Goal: Task Accomplishment & Management: Use online tool/utility

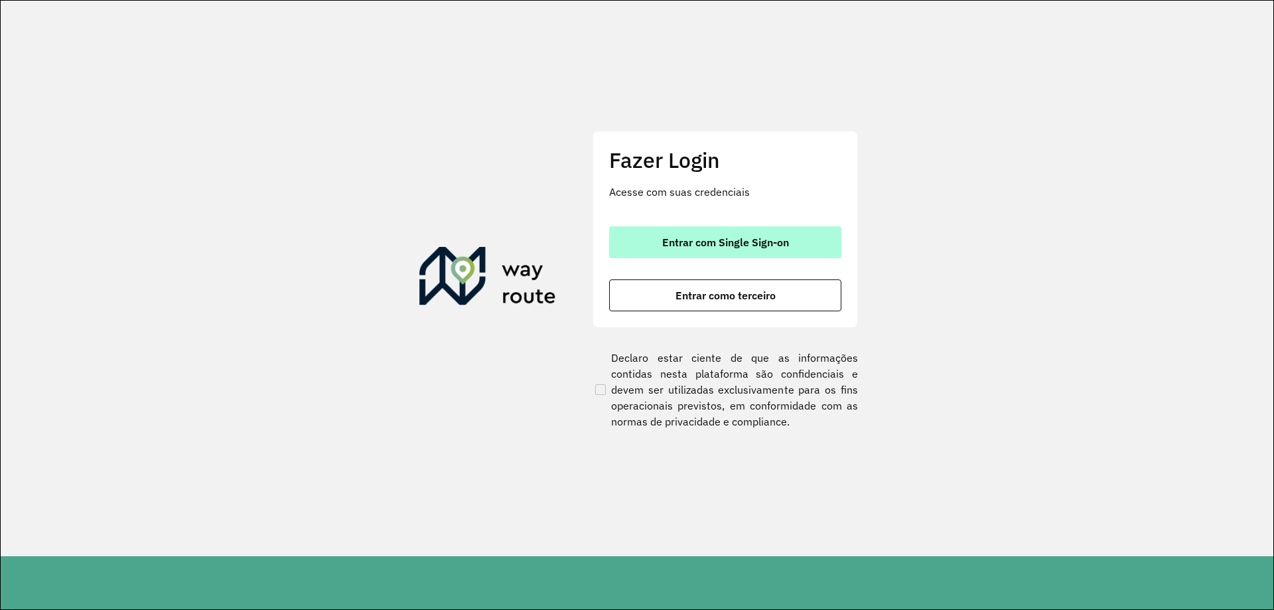
click at [670, 245] on span "Entrar com Single Sign-on" at bounding box center [725, 242] width 127 height 11
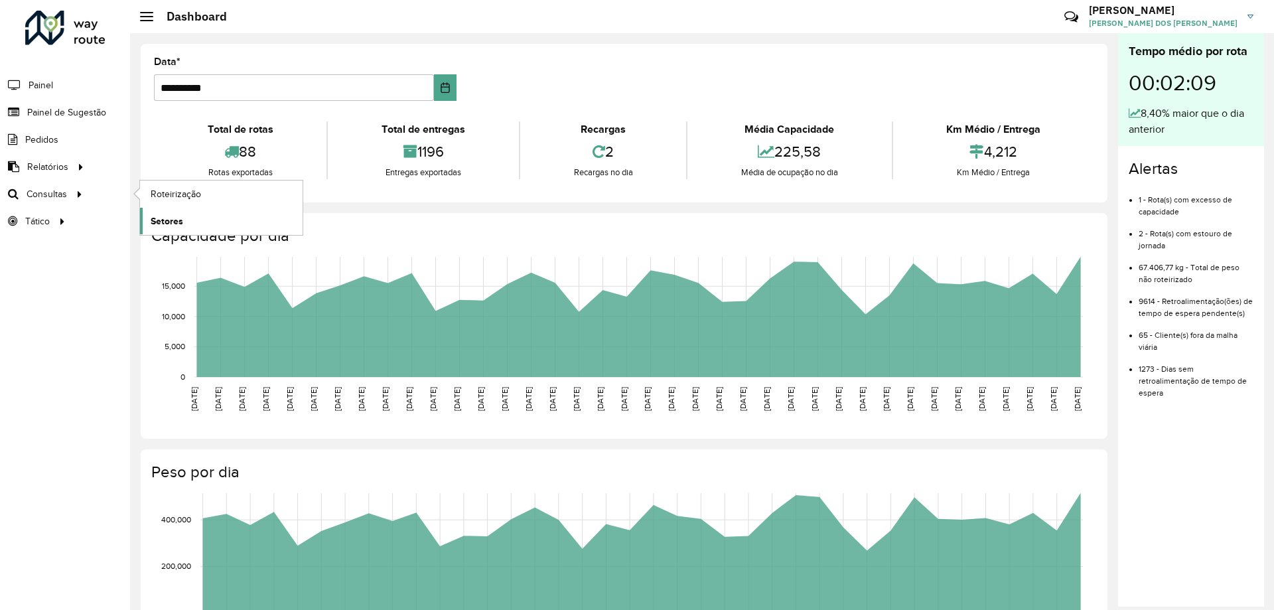
click at [175, 217] on span "Setores" at bounding box center [167, 221] width 33 height 14
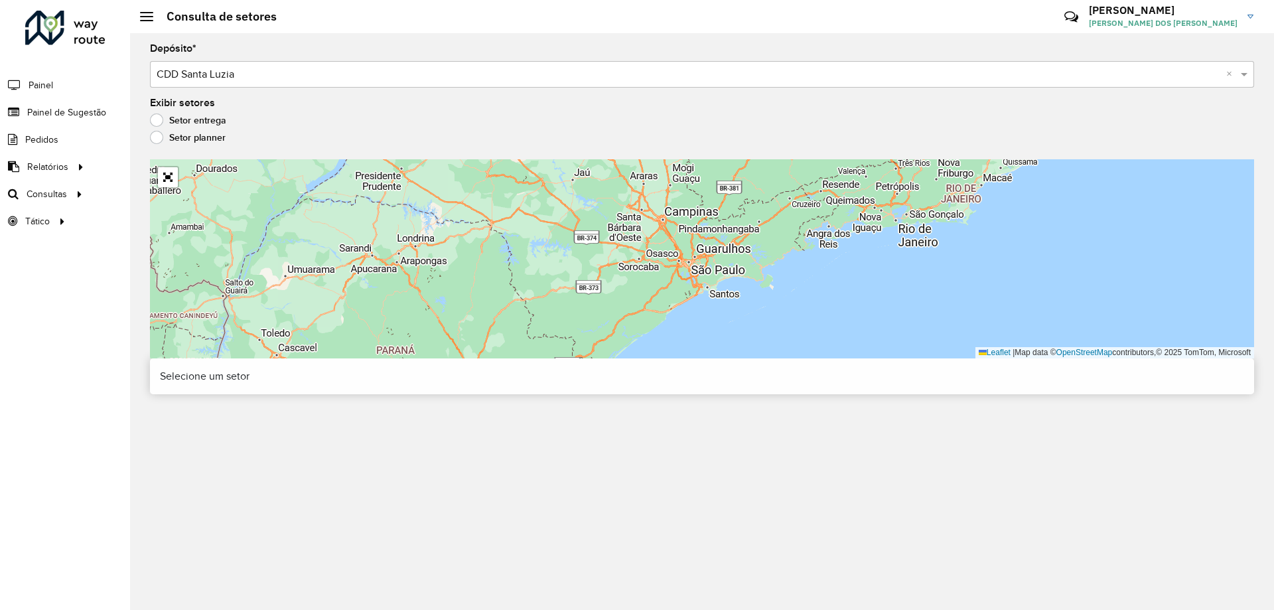
click at [167, 135] on label "Setor planner" at bounding box center [188, 137] width 76 height 13
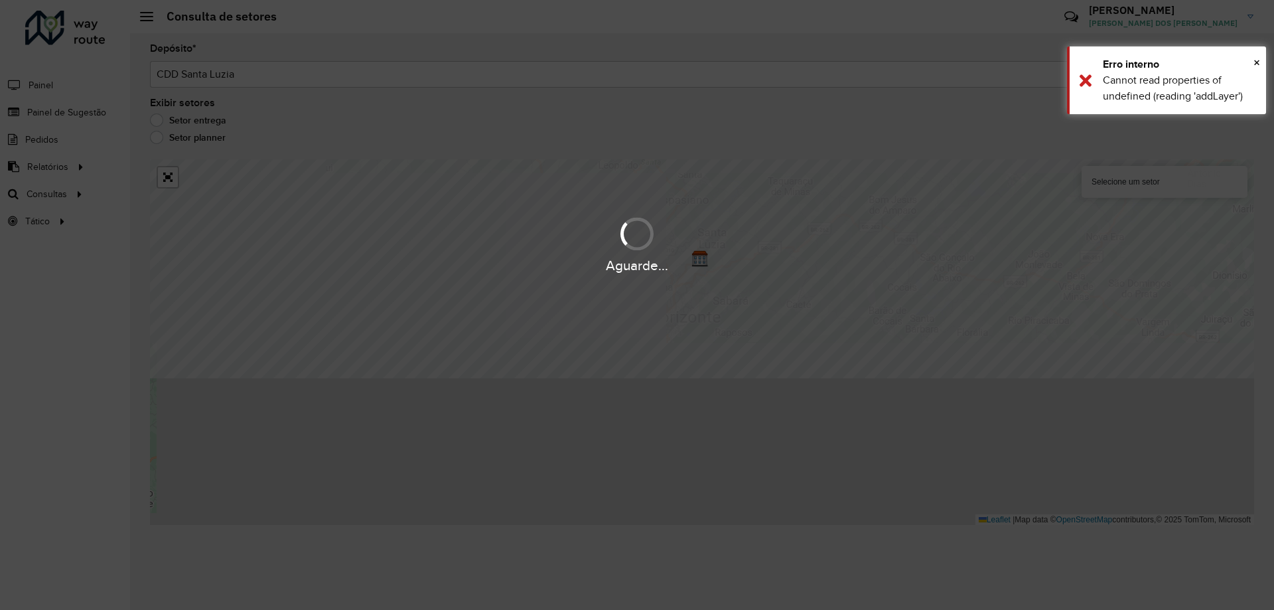
click at [964, 130] on div "Aguarde..." at bounding box center [637, 305] width 1274 height 610
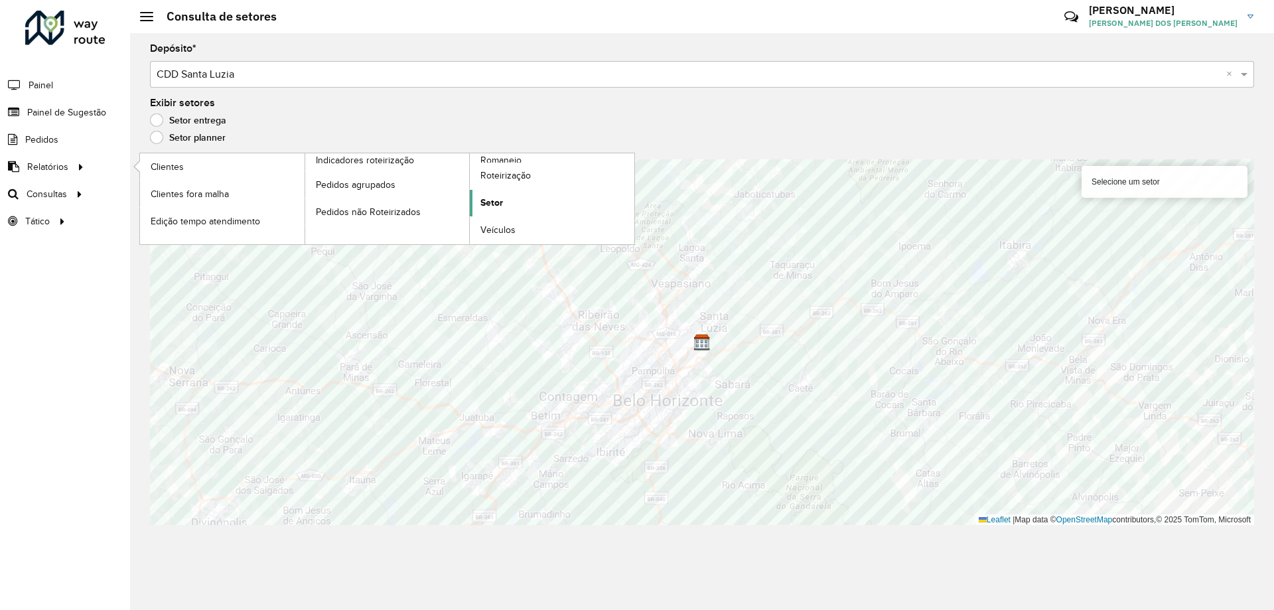
click at [505, 198] on link "Setor" at bounding box center [552, 203] width 165 height 27
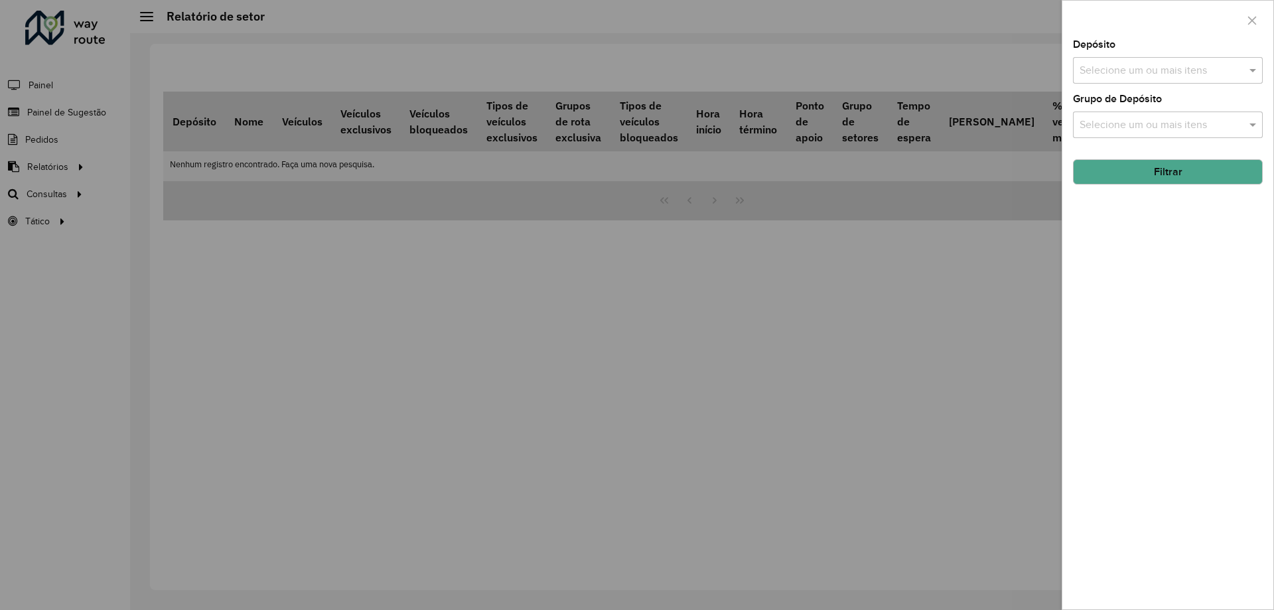
click at [1219, 76] on input "text" at bounding box center [1161, 71] width 170 height 16
click at [1111, 130] on div "CDD Santa Luzia" at bounding box center [1167, 136] width 188 height 23
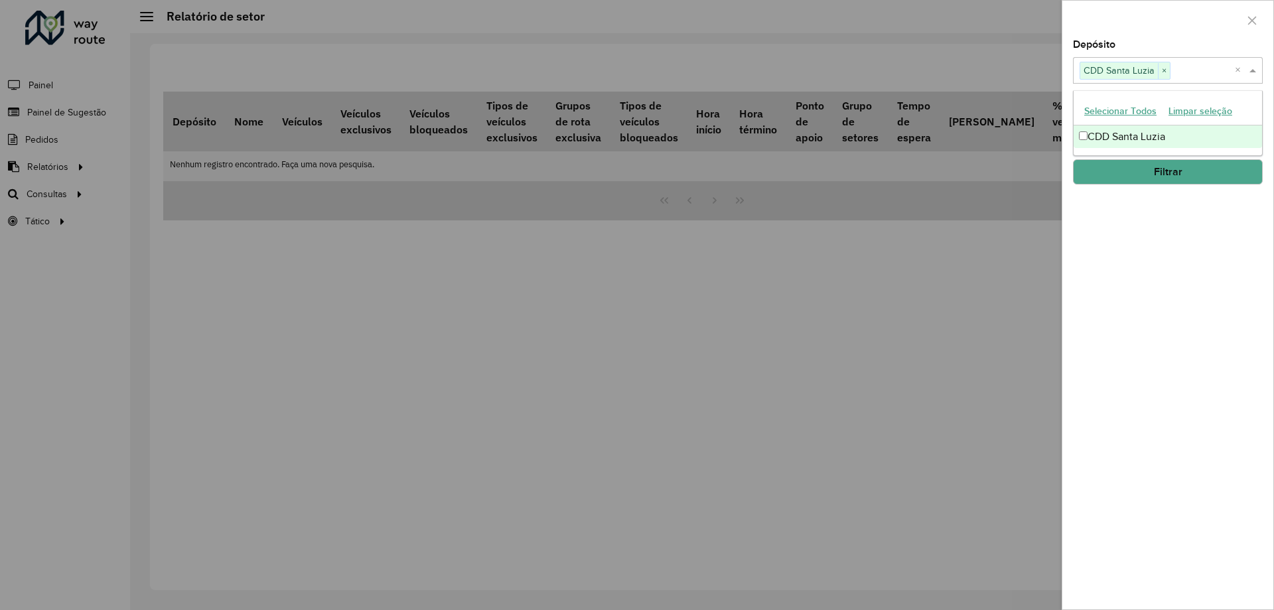
click at [1190, 36] on div at bounding box center [1167, 20] width 211 height 39
click at [1184, 133] on div "Selecione um ou mais itens" at bounding box center [1168, 124] width 190 height 27
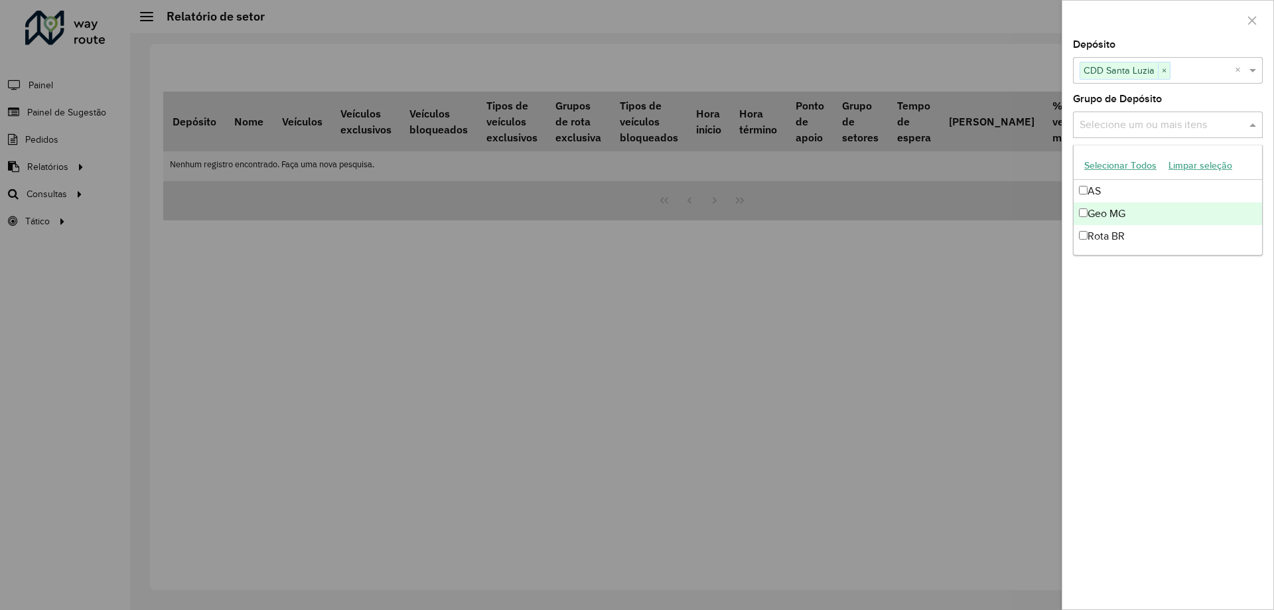
click at [1138, 217] on div "Geo MG" at bounding box center [1167, 213] width 188 height 23
click at [1184, 262] on div "Depósito Selecione um ou mais itens CDD Santa Luzia × × Grupo de Depósito Selec…" at bounding box center [1167, 324] width 211 height 569
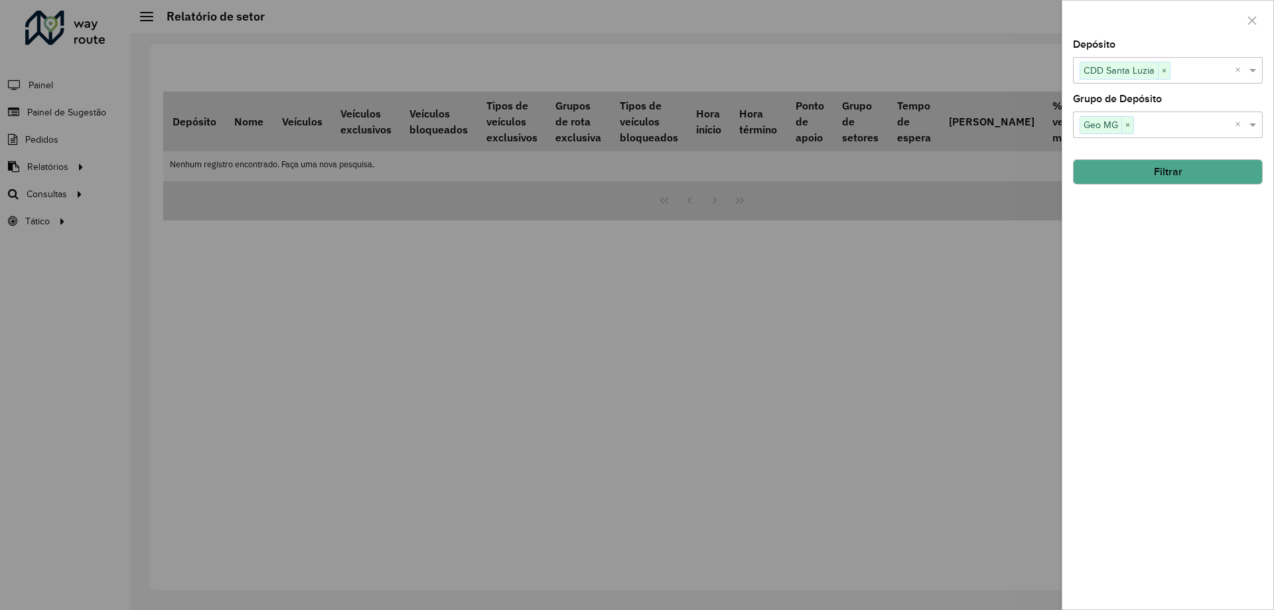
click at [1172, 163] on button "Filtrar" at bounding box center [1168, 171] width 190 height 25
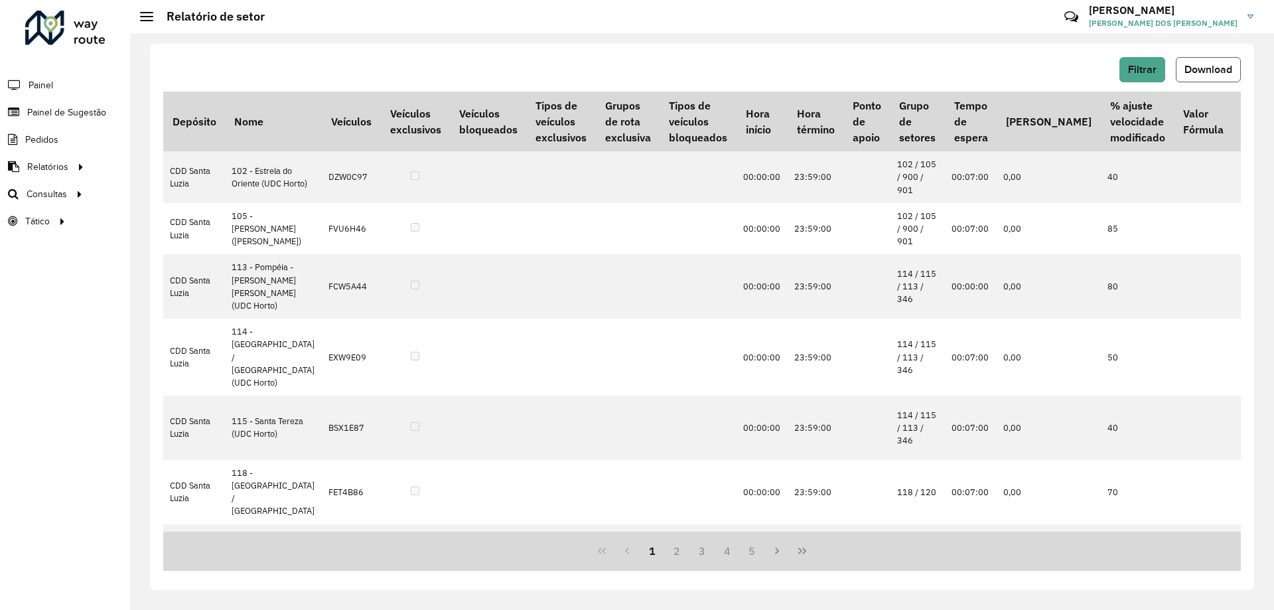
click at [1228, 69] on span "Download" at bounding box center [1208, 69] width 48 height 11
click at [157, 223] on span "Setores" at bounding box center [167, 221] width 33 height 14
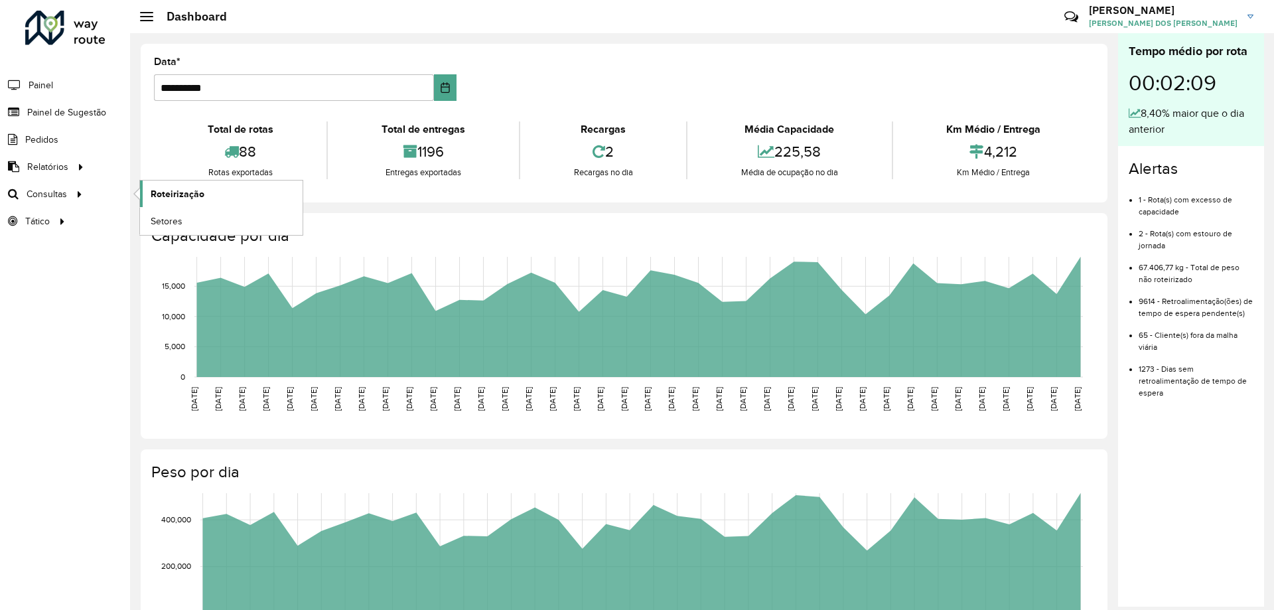
click at [171, 196] on span "Roteirização" at bounding box center [178, 194] width 54 height 14
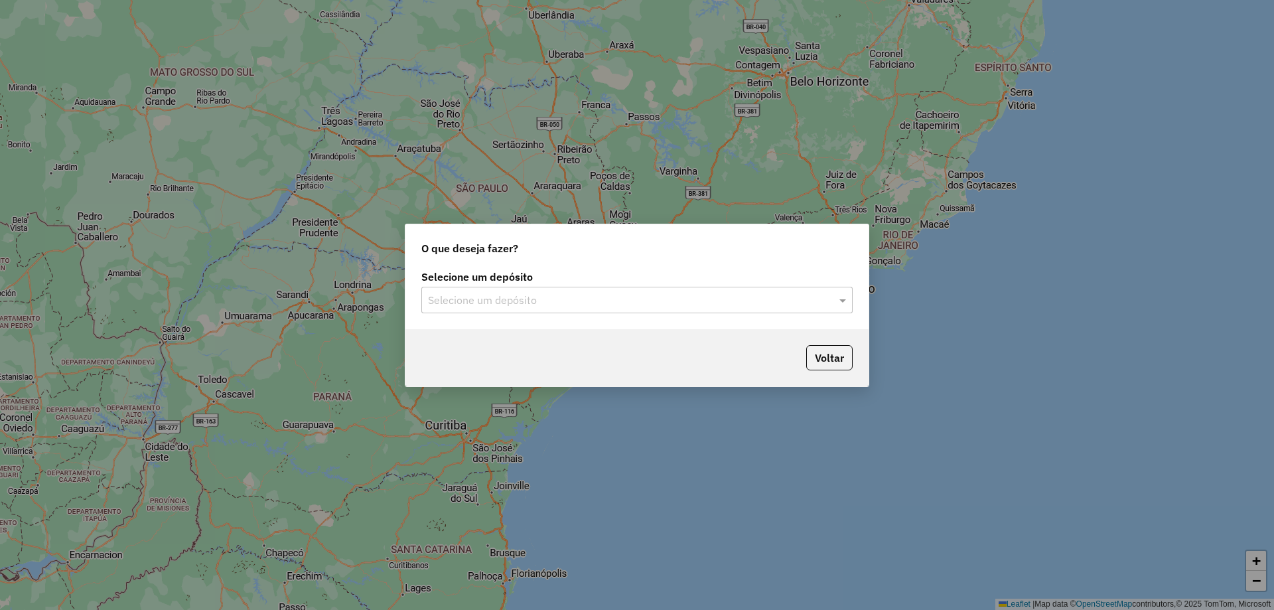
click at [529, 300] on input "text" at bounding box center [623, 301] width 391 height 16
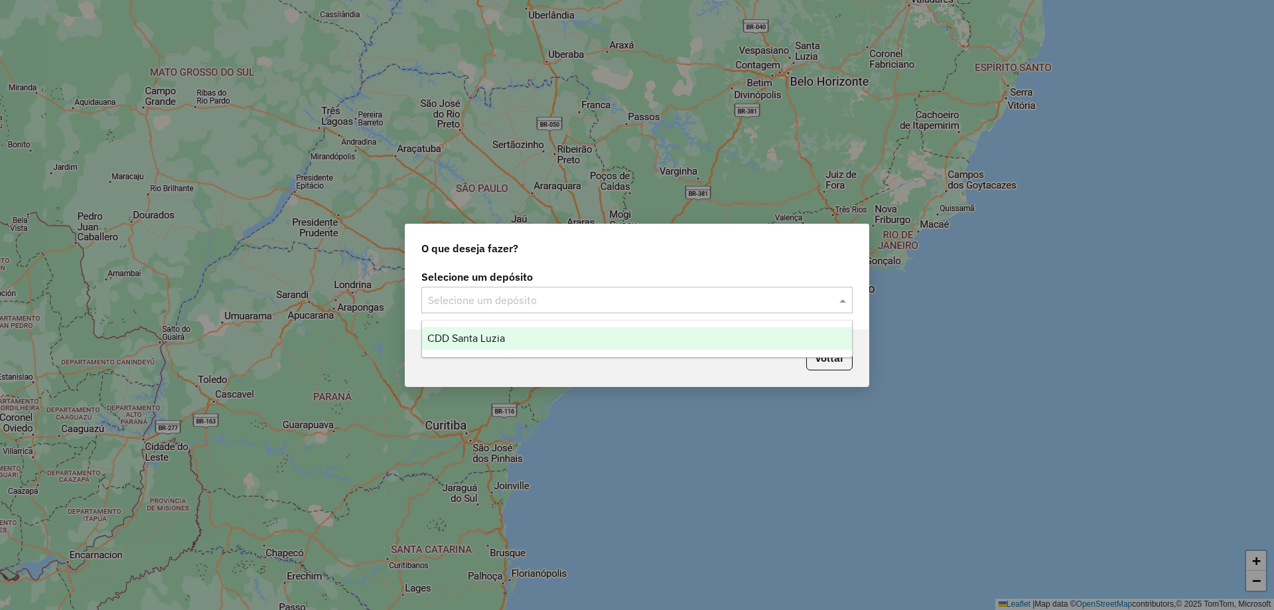
click at [492, 340] on span "CDD Santa Luzia" at bounding box center [466, 337] width 78 height 11
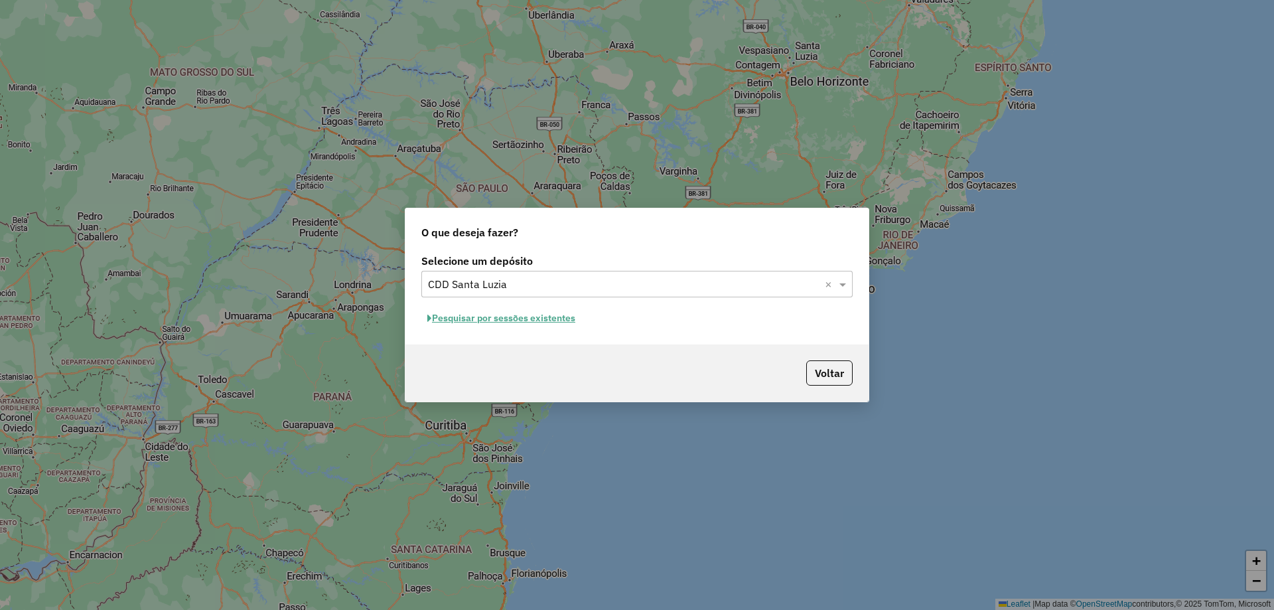
click at [523, 314] on button "Pesquisar por sessões existentes" at bounding box center [501, 318] width 160 height 21
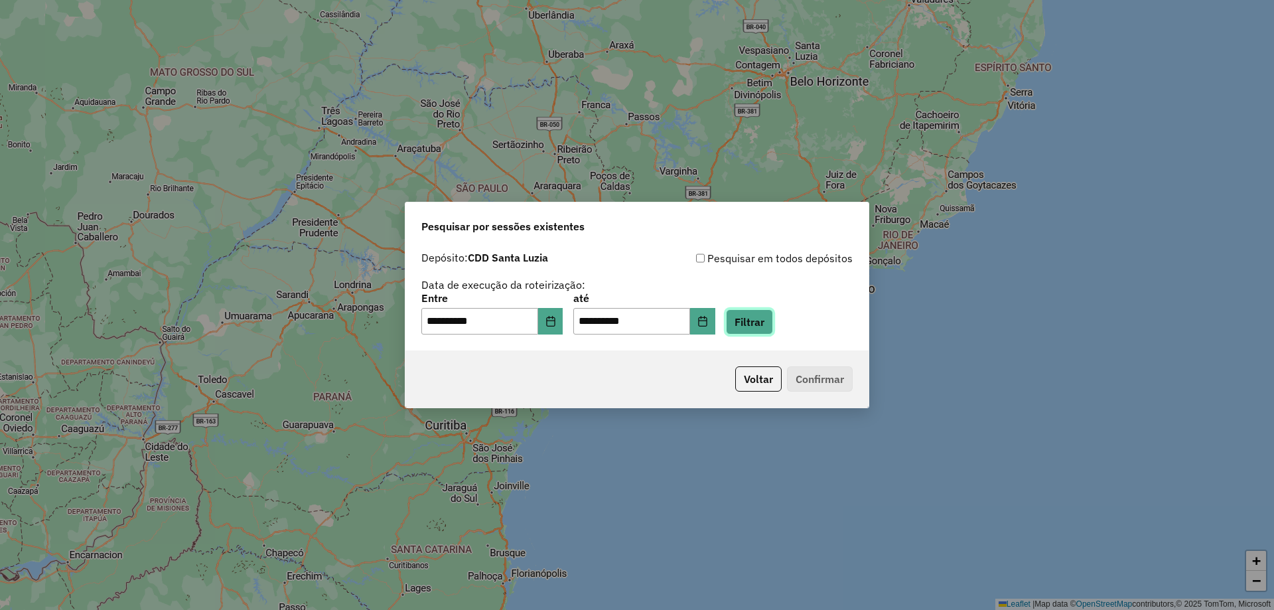
click at [756, 320] on button "Filtrar" at bounding box center [749, 321] width 47 height 25
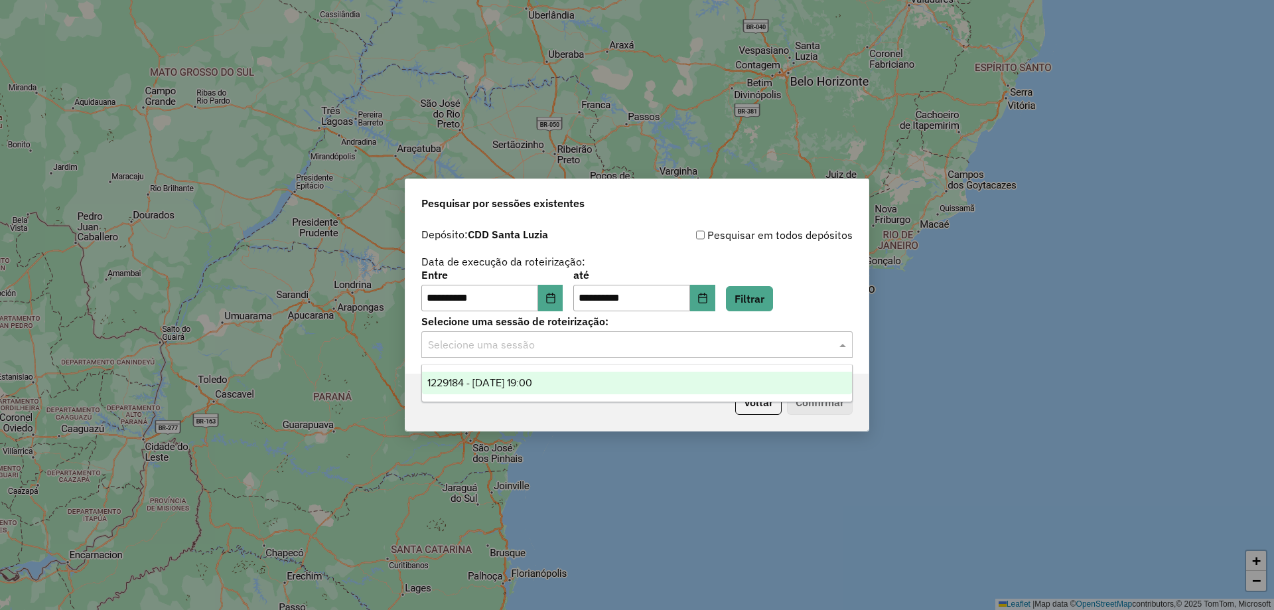
click at [506, 343] on input "text" at bounding box center [623, 345] width 391 height 16
click at [503, 385] on span "1229184 - 13/08/2025 19:00" at bounding box center [479, 382] width 105 height 11
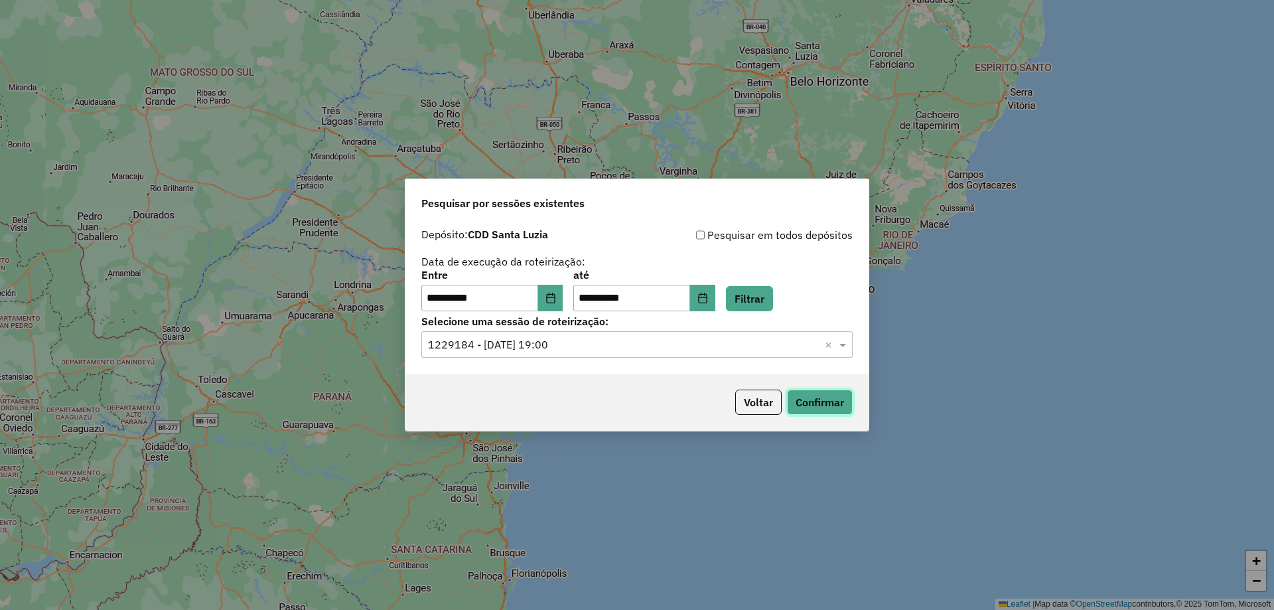
click at [822, 400] on button "Confirmar" at bounding box center [820, 401] width 66 height 25
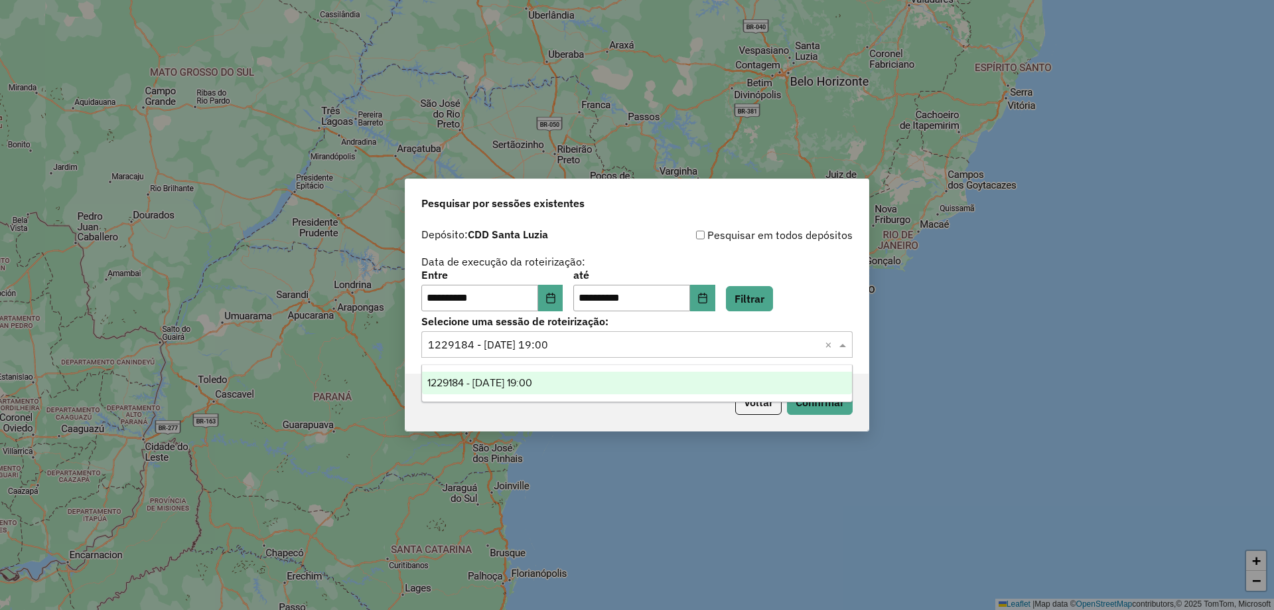
click at [585, 342] on input "text" at bounding box center [623, 345] width 391 height 16
click at [555, 303] on icon "Choose Date" at bounding box center [550, 298] width 9 height 11
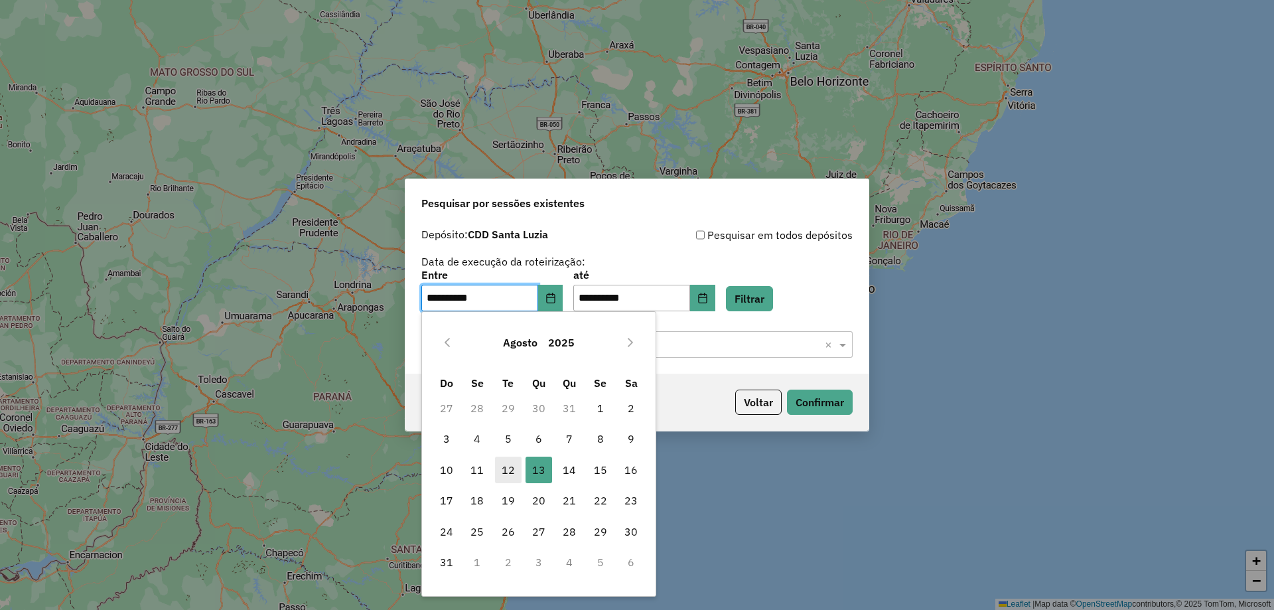
click at [512, 470] on span "12" at bounding box center [508, 469] width 27 height 27
type input "**********"
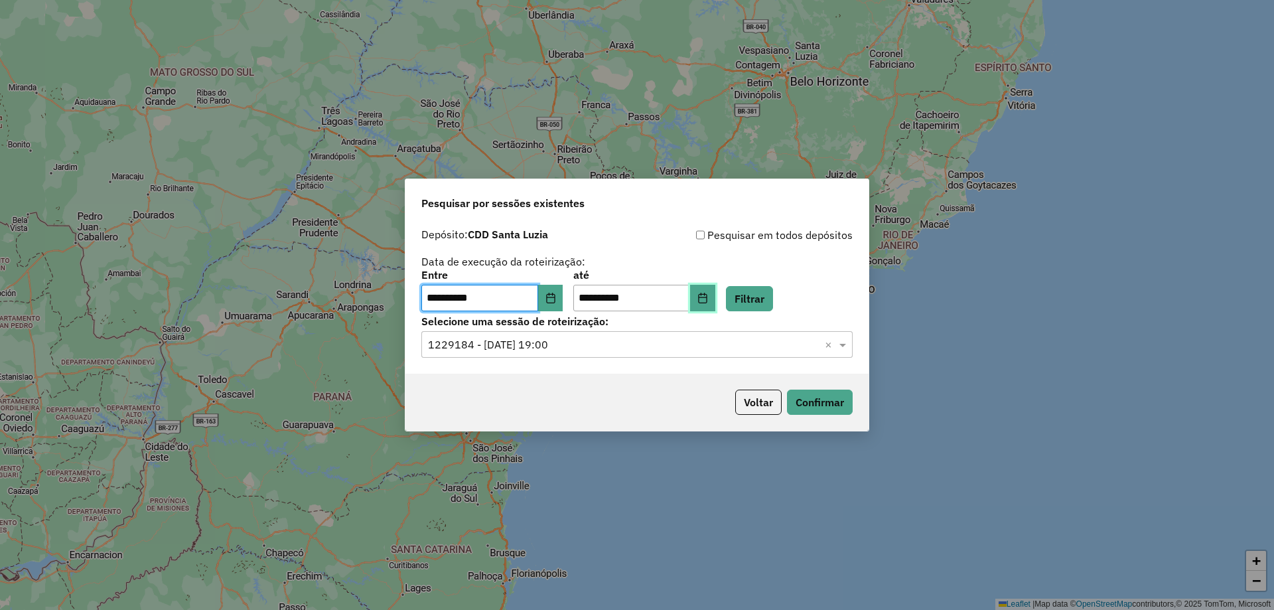
click at [708, 296] on icon "Choose Date" at bounding box center [702, 298] width 11 height 11
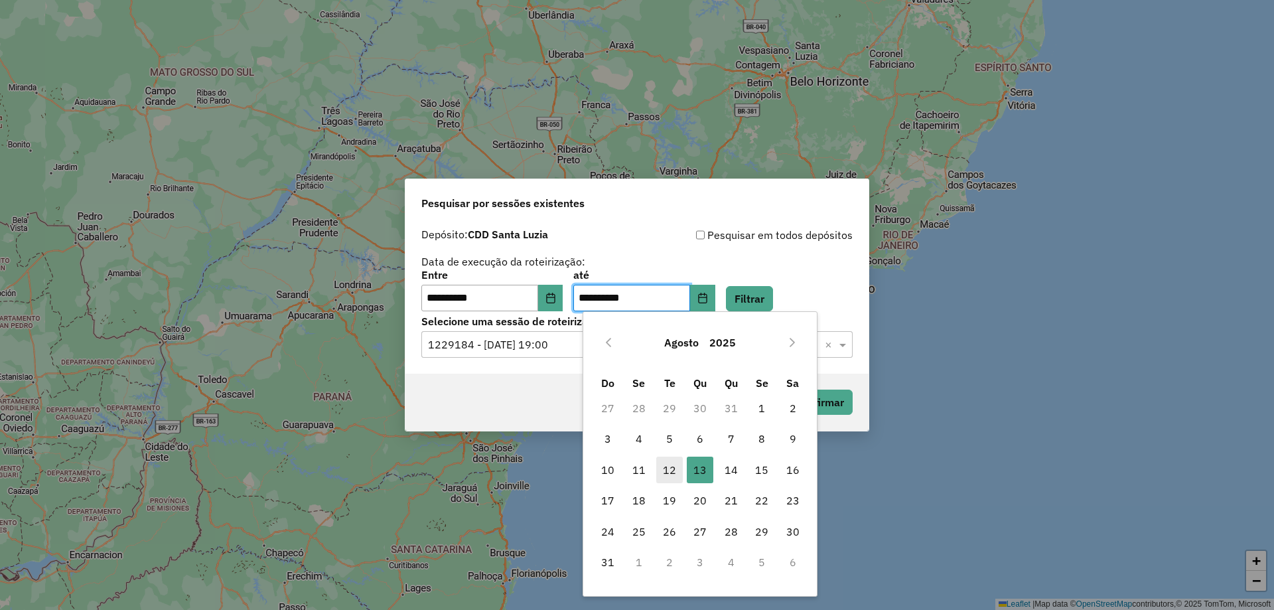
click at [665, 469] on span "12" at bounding box center [669, 469] width 27 height 27
type input "**********"
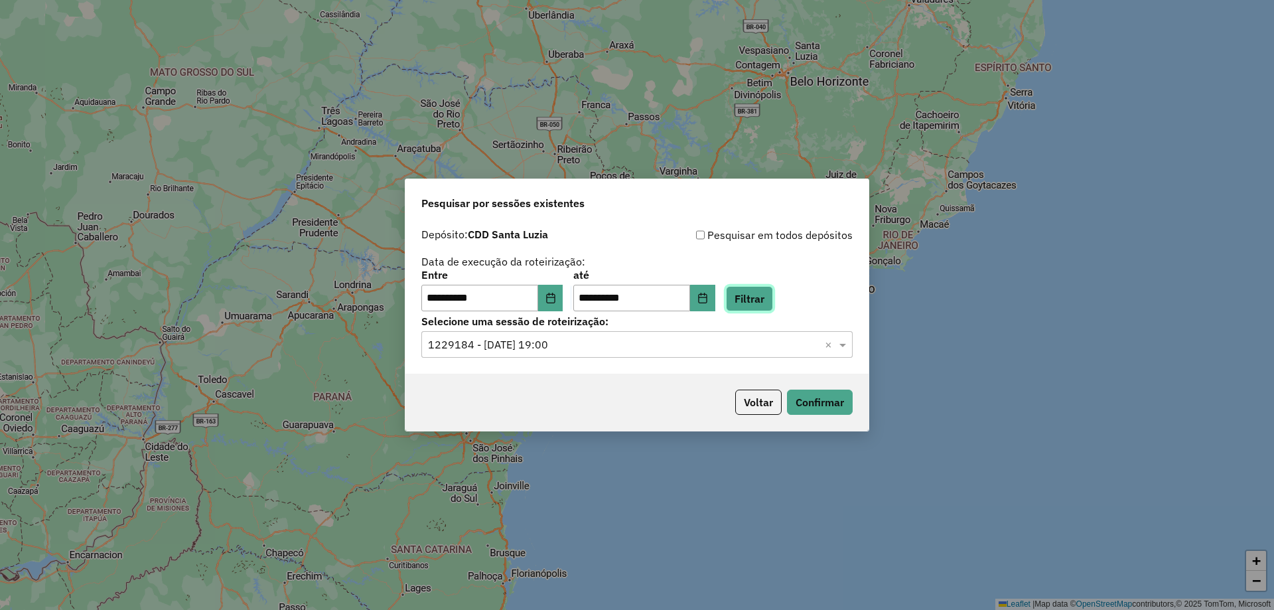
click at [771, 304] on button "Filtrar" at bounding box center [749, 298] width 47 height 25
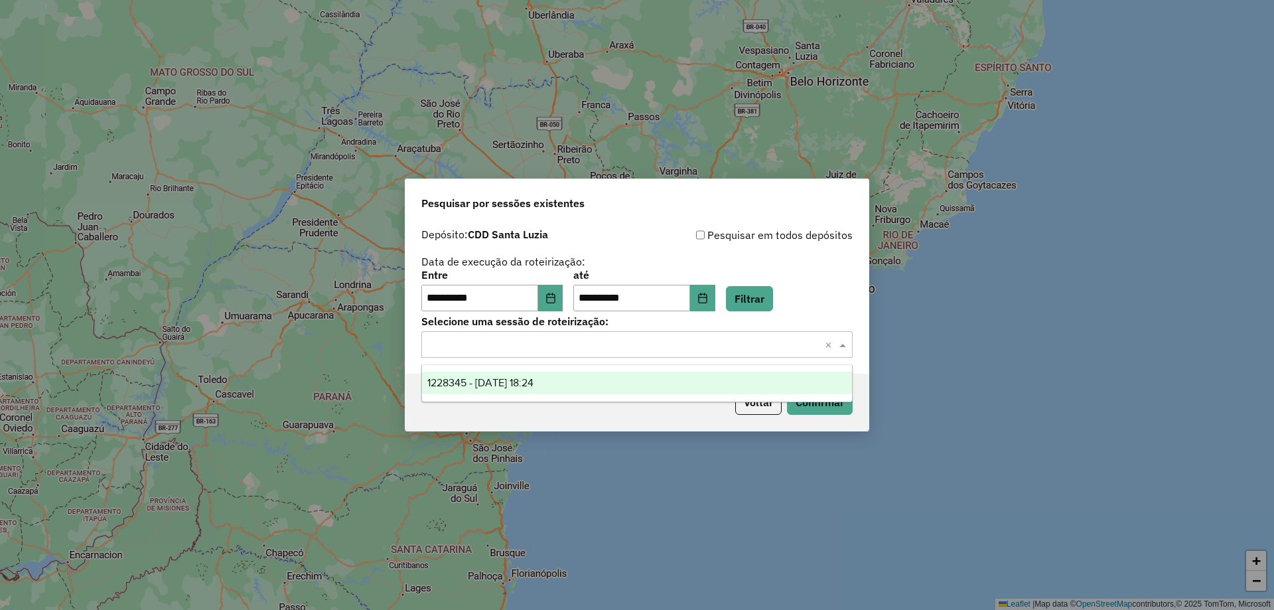
click at [510, 340] on input "text" at bounding box center [623, 345] width 391 height 16
click at [447, 383] on span "1228345 - 12/08/2025 18:24" at bounding box center [480, 382] width 106 height 11
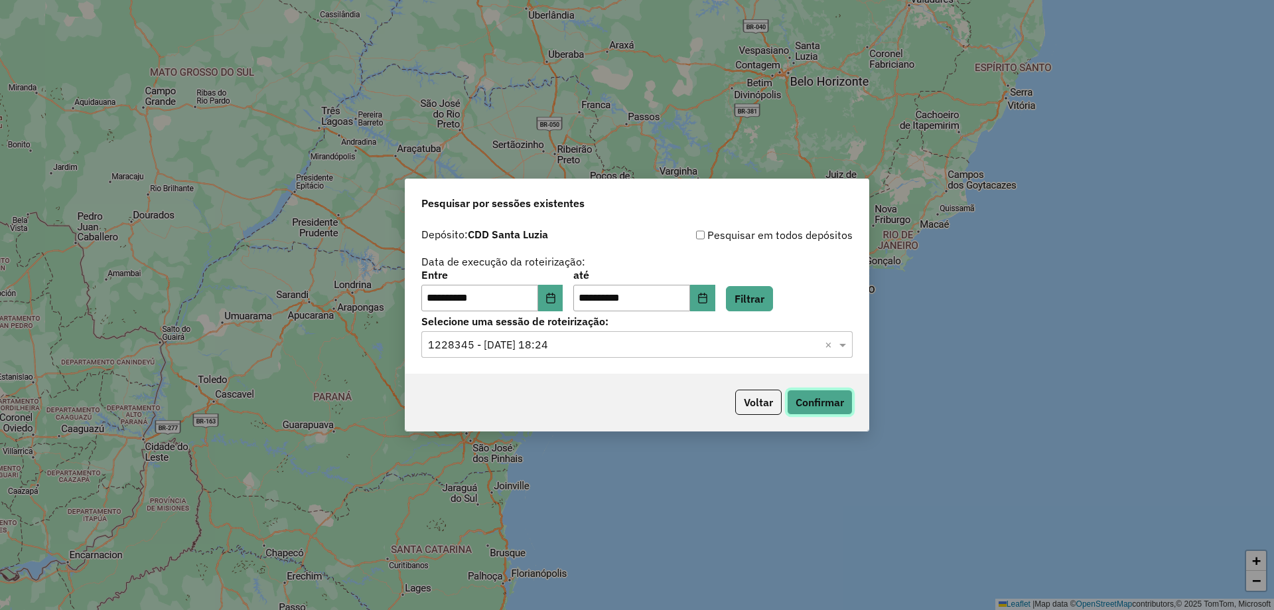
click at [809, 396] on button "Confirmar" at bounding box center [820, 401] width 66 height 25
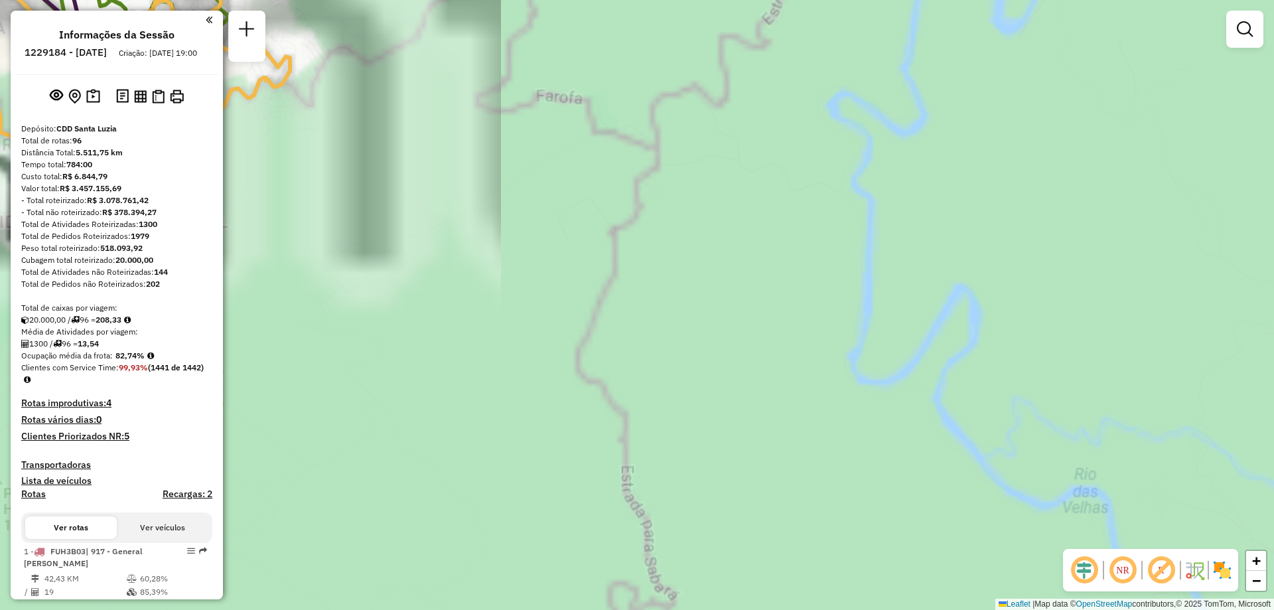
drag, startPoint x: 468, startPoint y: 312, endPoint x: 861, endPoint y: 450, distance: 416.7
click at [813, 437] on div "Janela de atendimento Grade de atendimento Capacidade Transportadoras Veículos …" at bounding box center [637, 305] width 1274 height 610
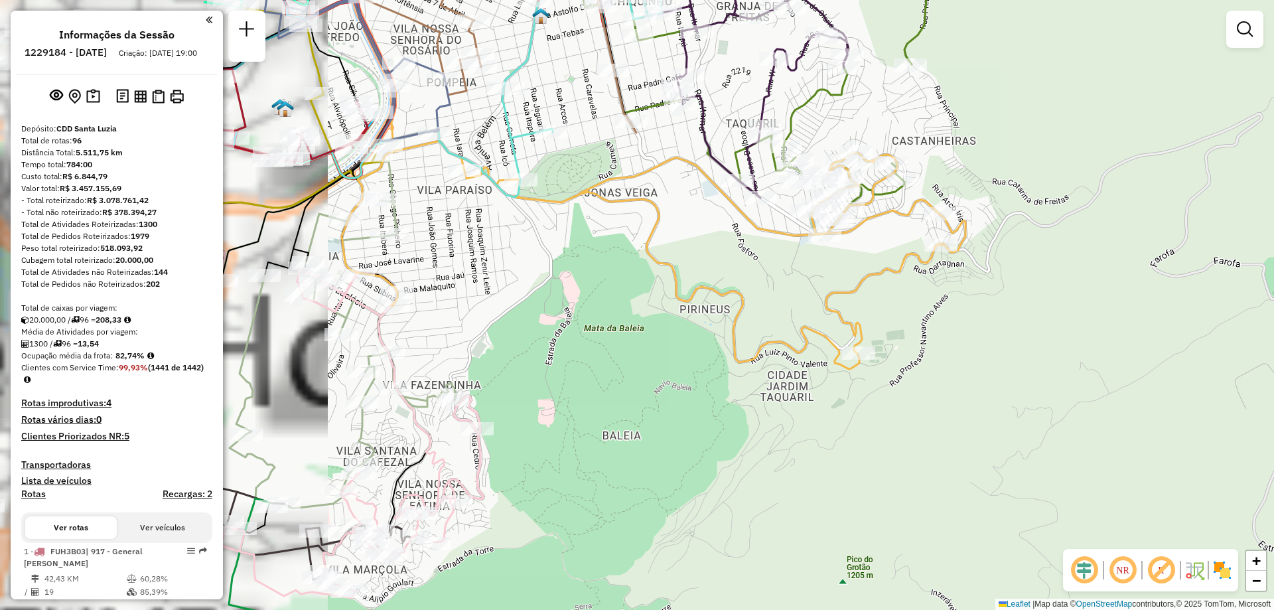
drag, startPoint x: 448, startPoint y: 307, endPoint x: 943, endPoint y: 359, distance: 497.0
click at [859, 359] on icon at bounding box center [583, 174] width 552 height 389
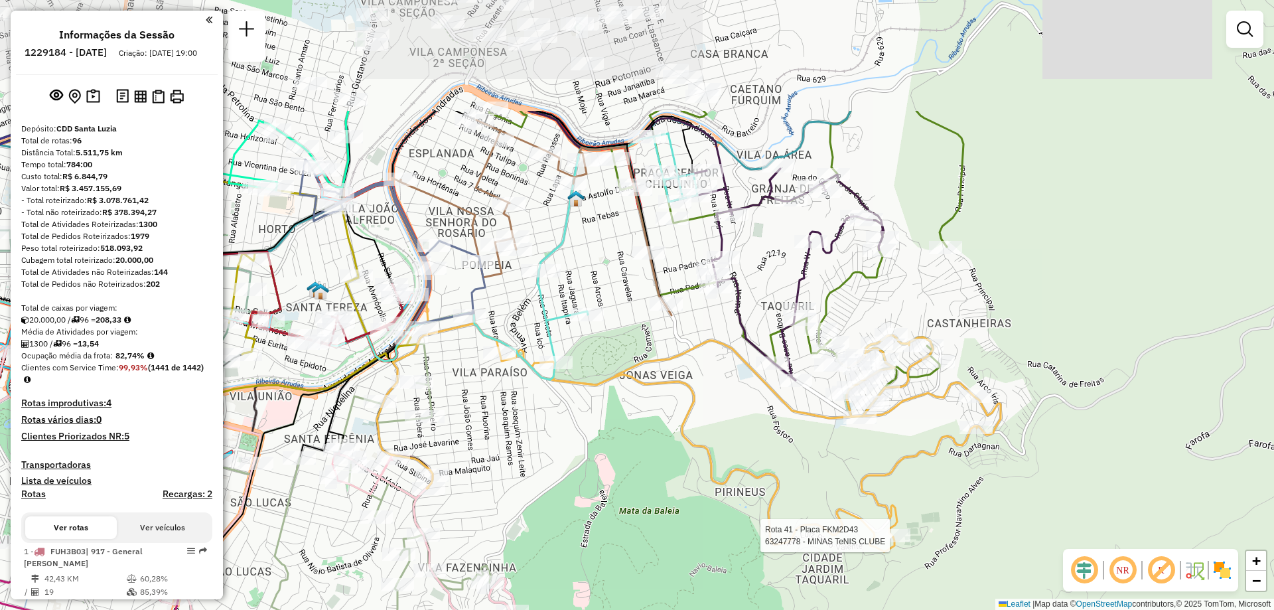
drag, startPoint x: 677, startPoint y: 354, endPoint x: 551, endPoint y: 525, distance: 213.1
click at [551, 525] on div "Rota 41 - Placa FKM2D43 63247778 - MINAS TeNIS CLUBE Janela de atendimento Grad…" at bounding box center [637, 305] width 1274 height 610
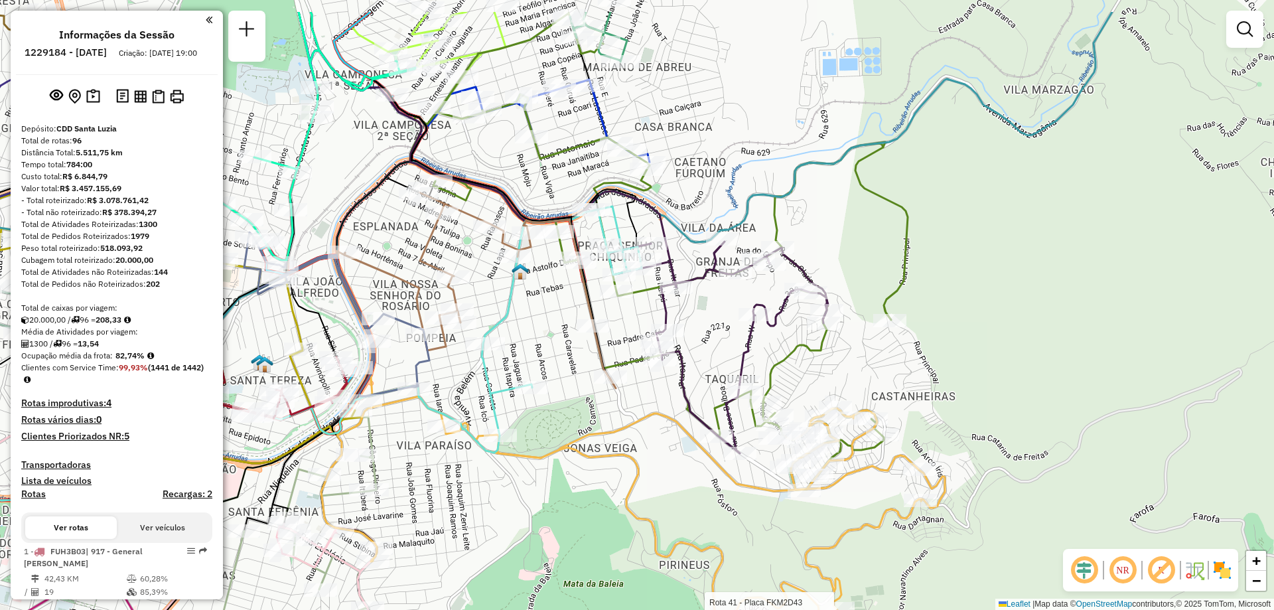
drag, startPoint x: 742, startPoint y: 330, endPoint x: 687, endPoint y: 403, distance: 91.4
click at [687, 403] on icon at bounding box center [718, 347] width 220 height 212
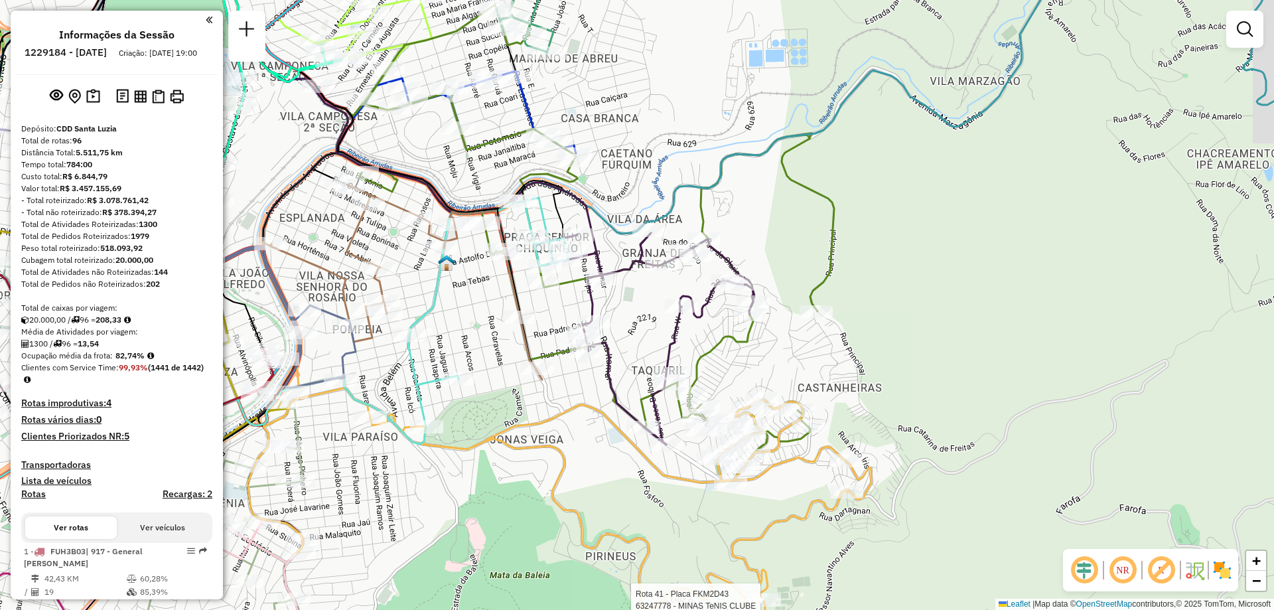
drag, startPoint x: 717, startPoint y: 332, endPoint x: 645, endPoint y: 324, distance: 72.8
click at [645, 324] on div "Rota 41 - Placa FKM2D43 63247778 - MINAS TeNIS CLUBE Janela de atendimento Grad…" at bounding box center [637, 305] width 1274 height 610
select select "**********"
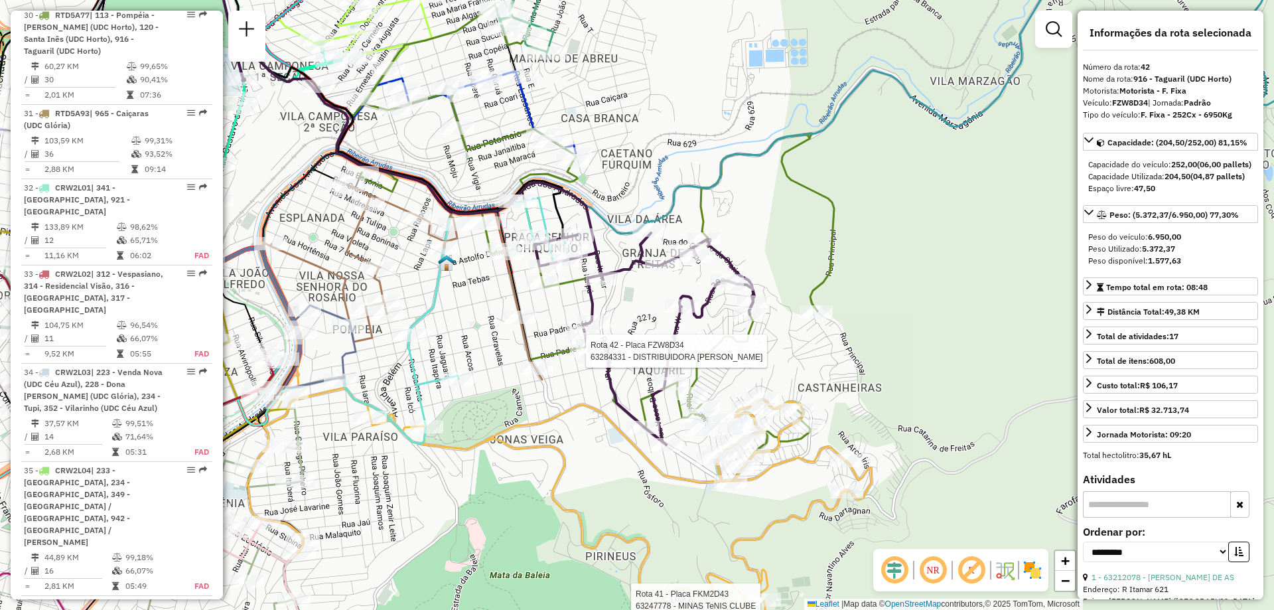
scroll to position [4020, 0]
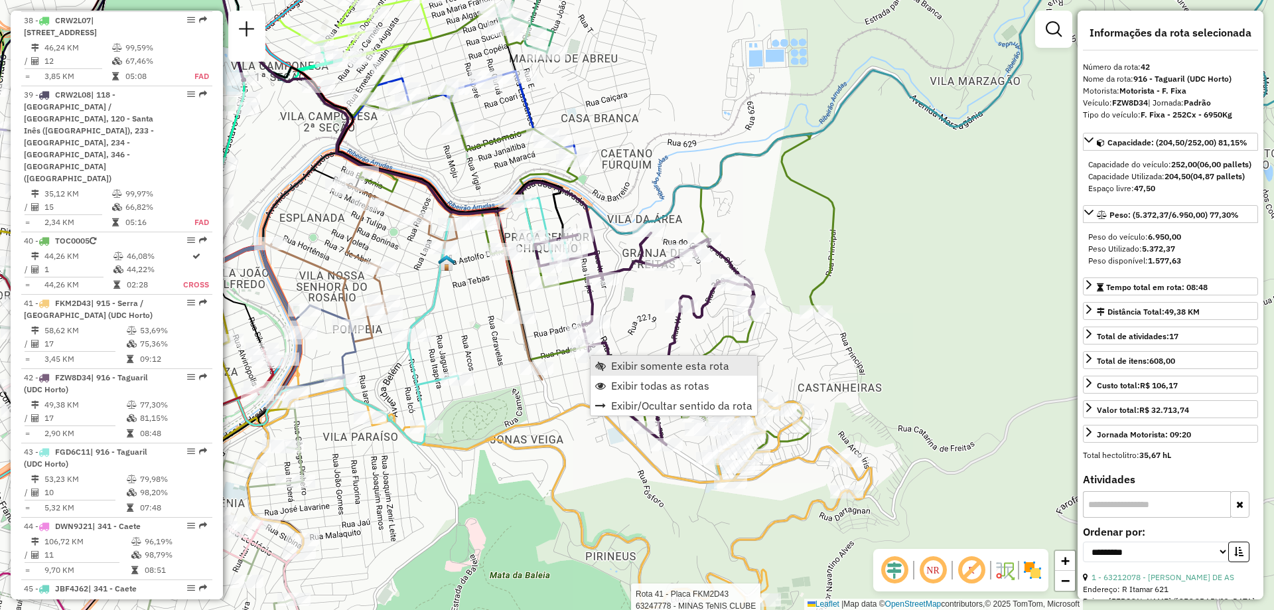
click at [642, 362] on span "Exibir somente esta rota" at bounding box center [670, 365] width 118 height 11
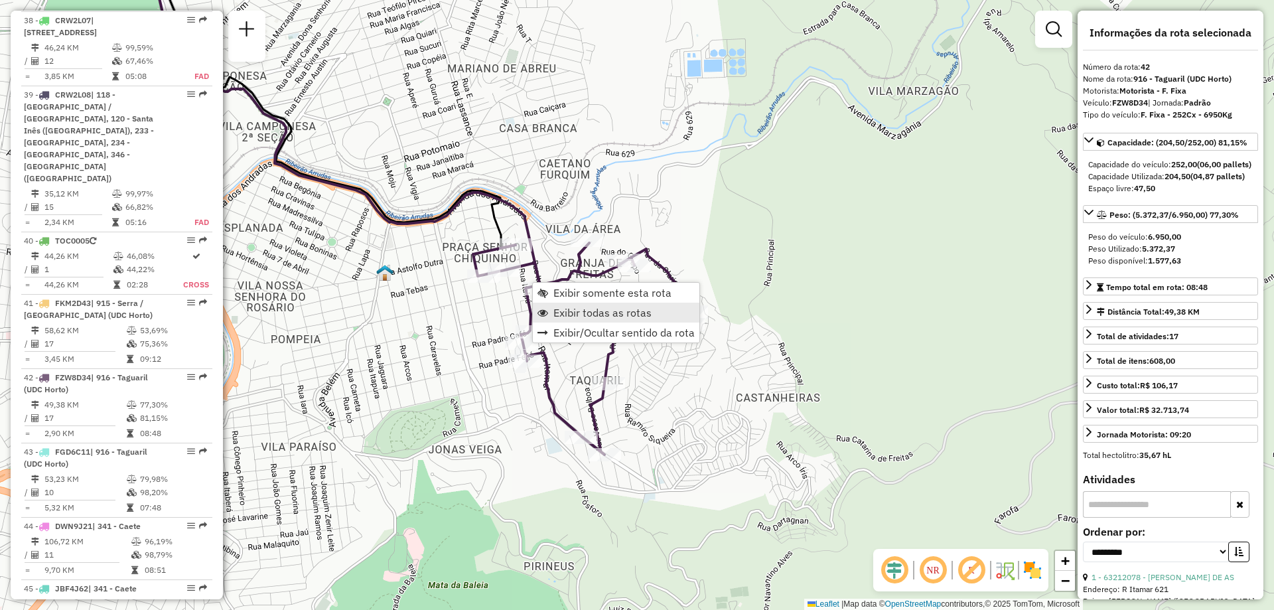
click at [612, 314] on span "Exibir todas as rotas" at bounding box center [602, 312] width 98 height 11
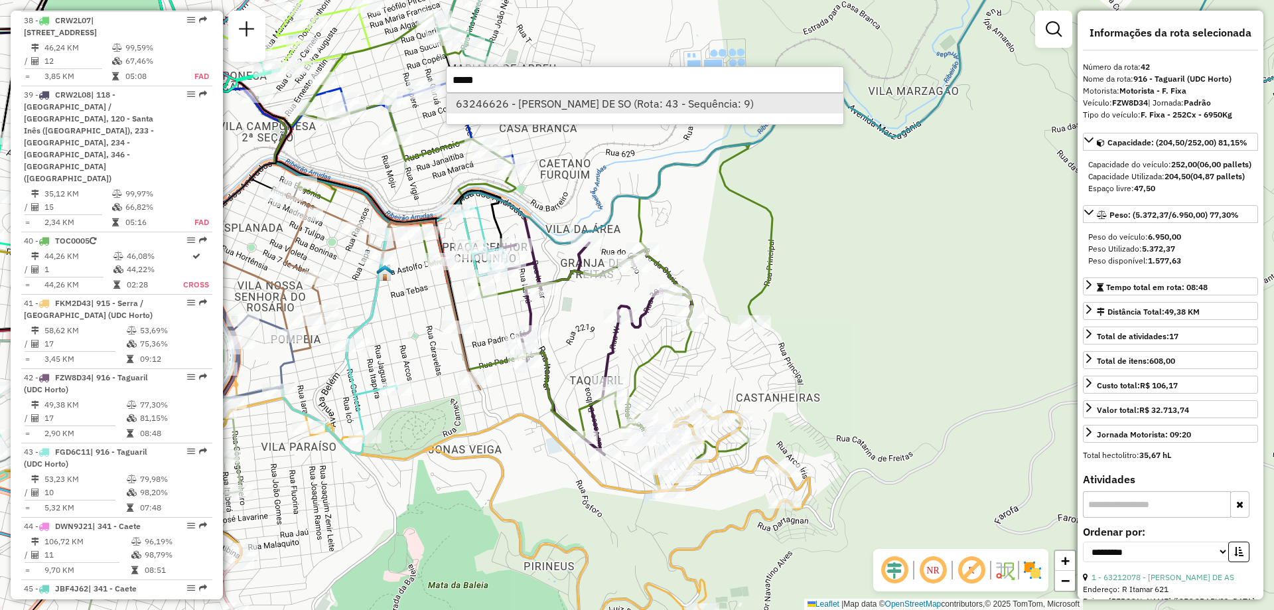
type input "*****"
click at [535, 98] on li "63246626 - [PERSON_NAME] DE SO (Rota: 43 - Sequência: 9)" at bounding box center [644, 104] width 397 height 20
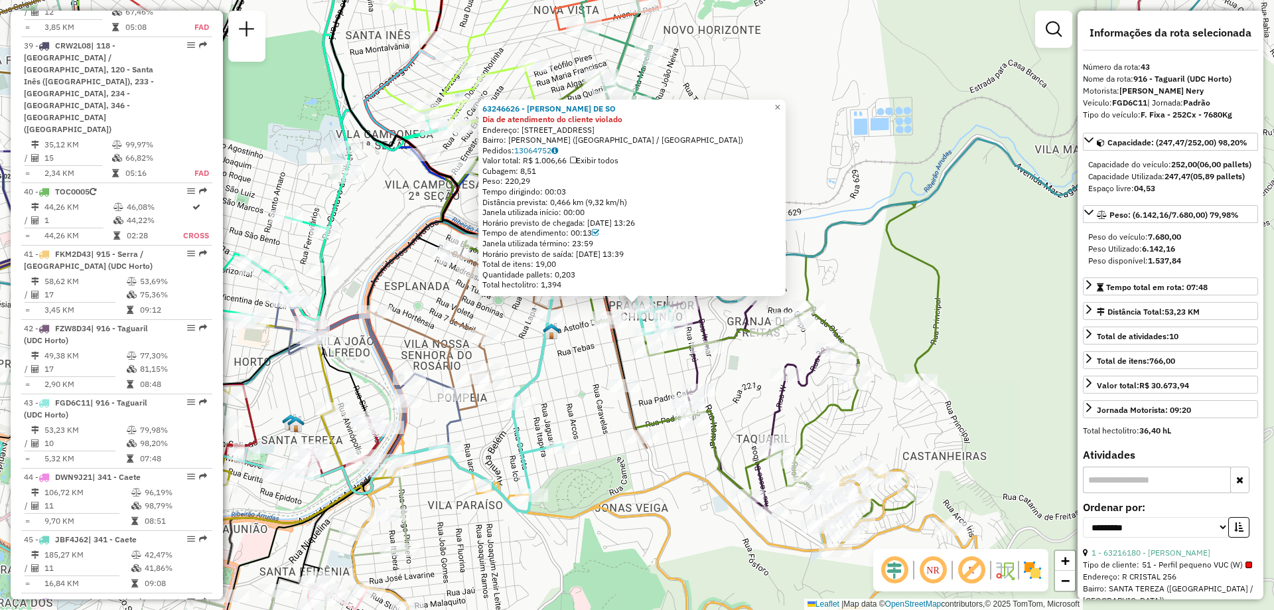
scroll to position [4095, 0]
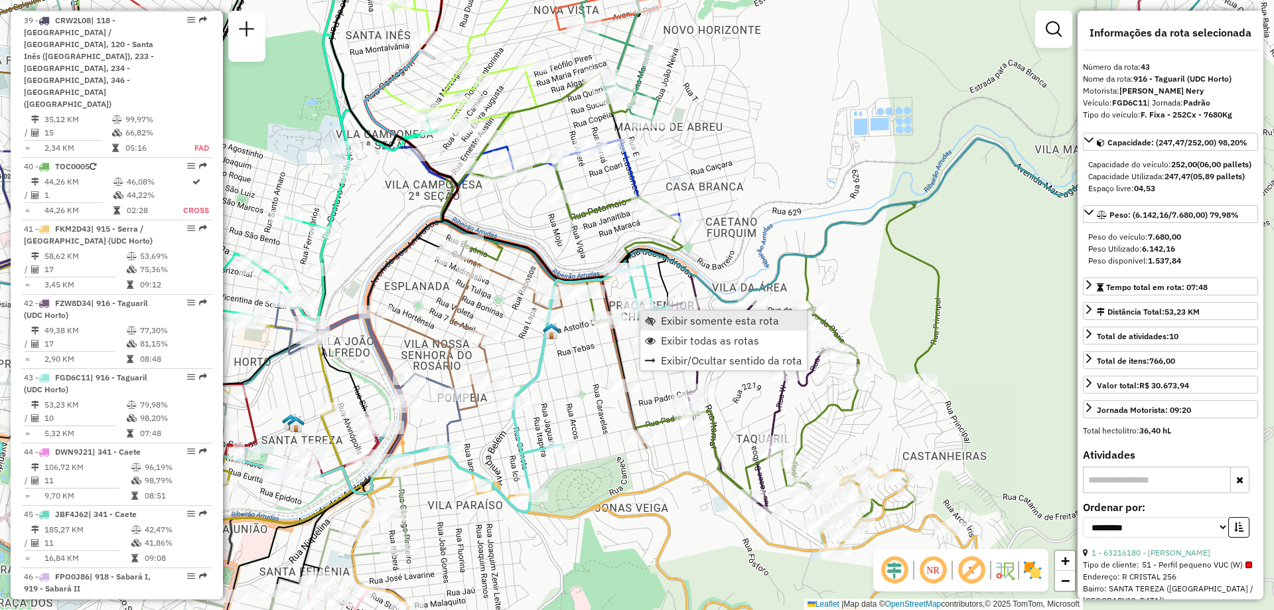
click at [687, 320] on span "Exibir somente esta rota" at bounding box center [720, 320] width 118 height 11
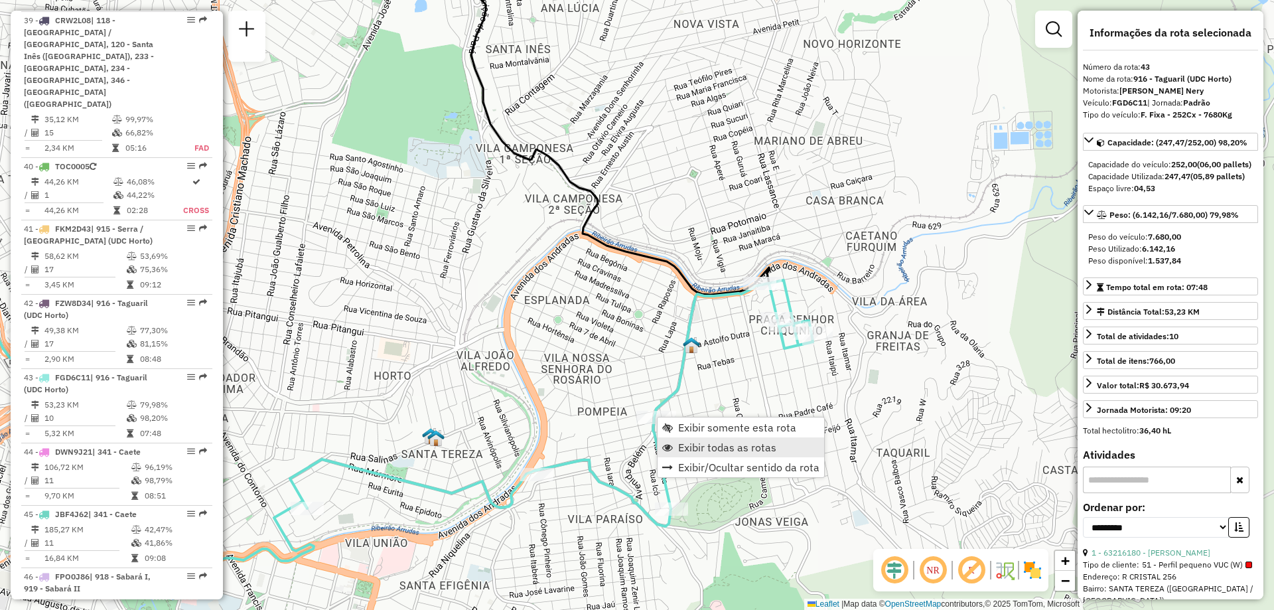
click at [694, 439] on link "Exibir todas as rotas" at bounding box center [740, 447] width 167 height 20
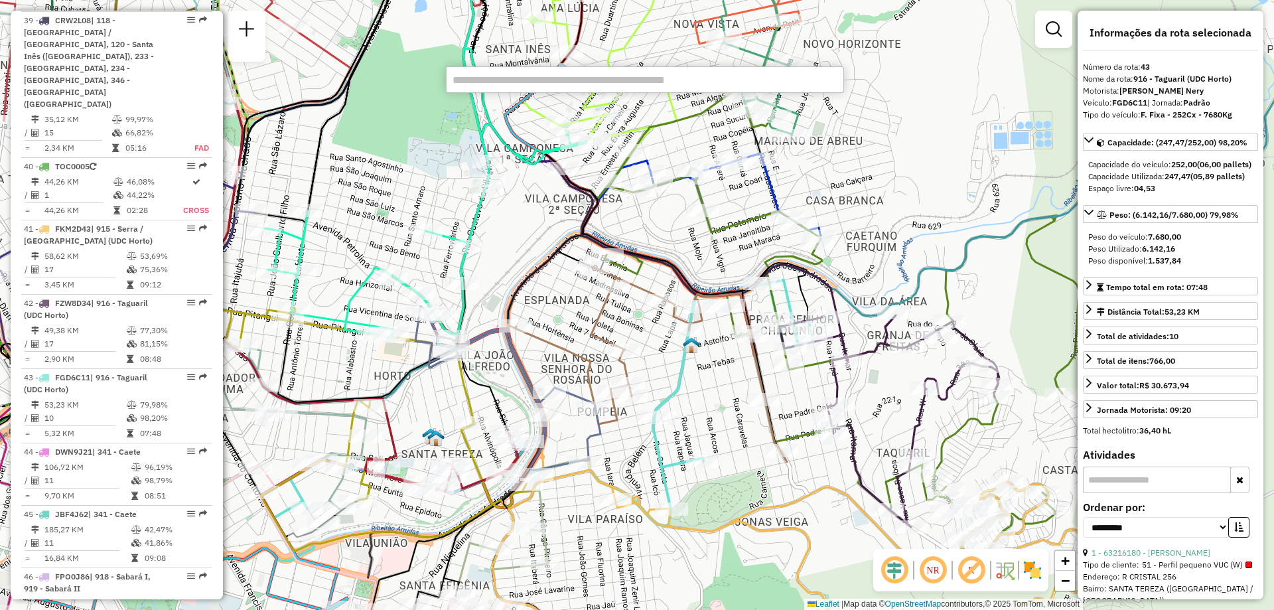
paste input "*****"
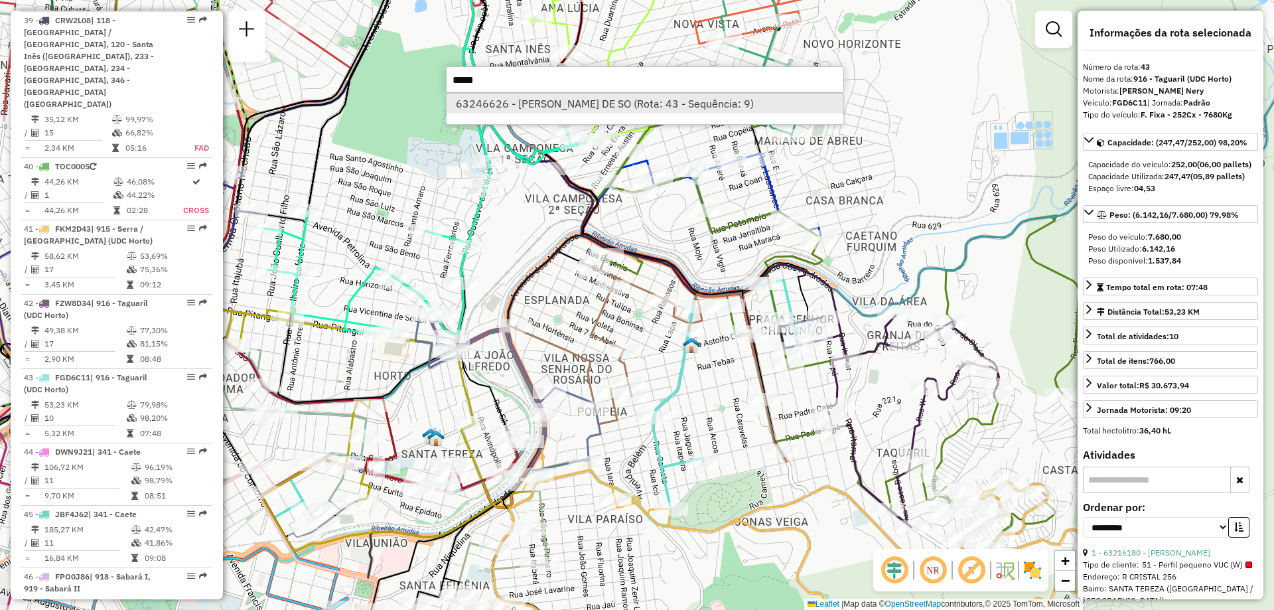
type input "*****"
click at [484, 111] on li "63246626 - [PERSON_NAME] DE SO (Rota: 43 - Sequência: 9)" at bounding box center [644, 104] width 397 height 20
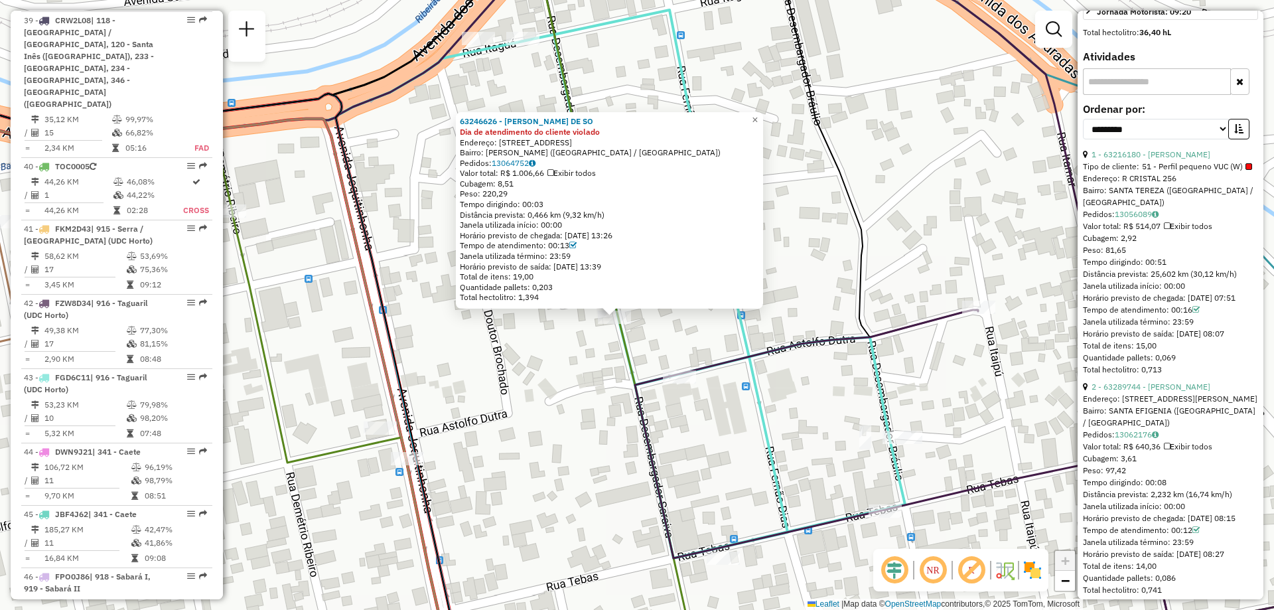
scroll to position [531, 0]
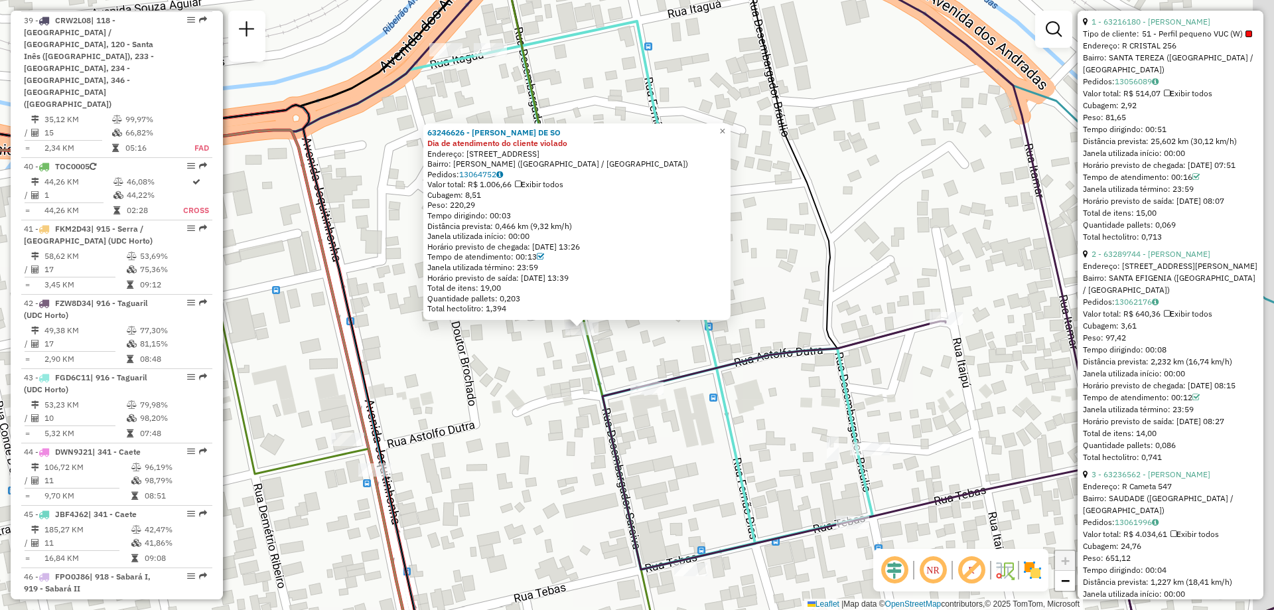
drag, startPoint x: 610, startPoint y: 343, endPoint x: 577, endPoint y: 354, distance: 34.4
click at [577, 354] on div "63246626 - [PERSON_NAME] DE SO Dia de atendimento do cliente violado Endereço: …" at bounding box center [637, 305] width 1274 height 610
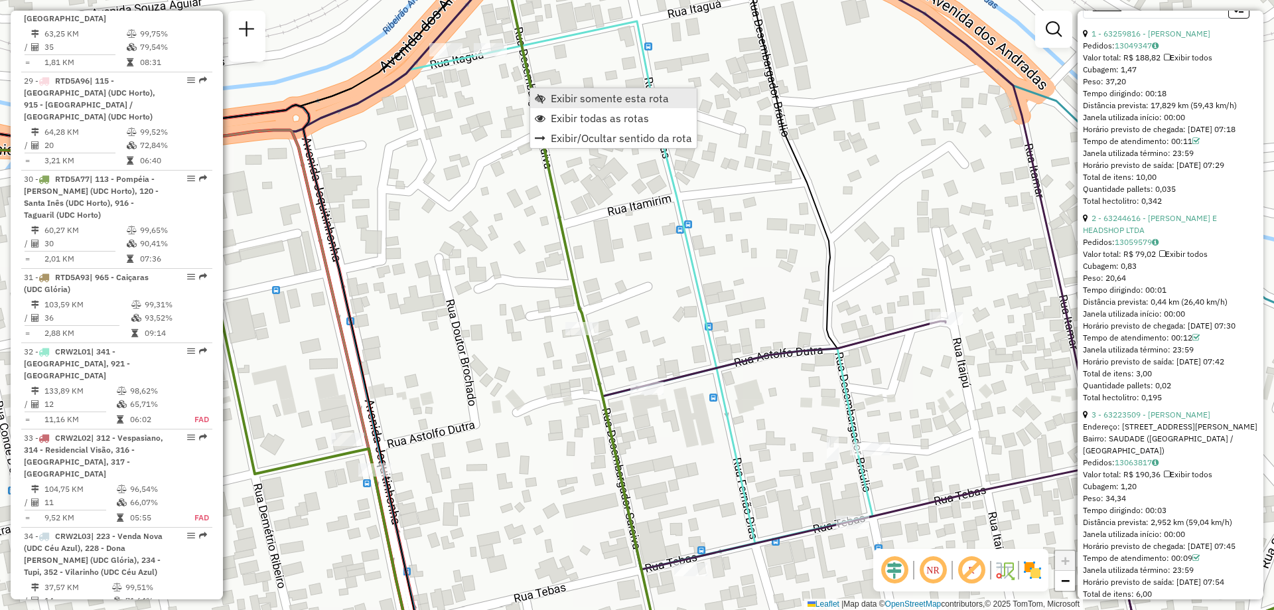
scroll to position [2997, 0]
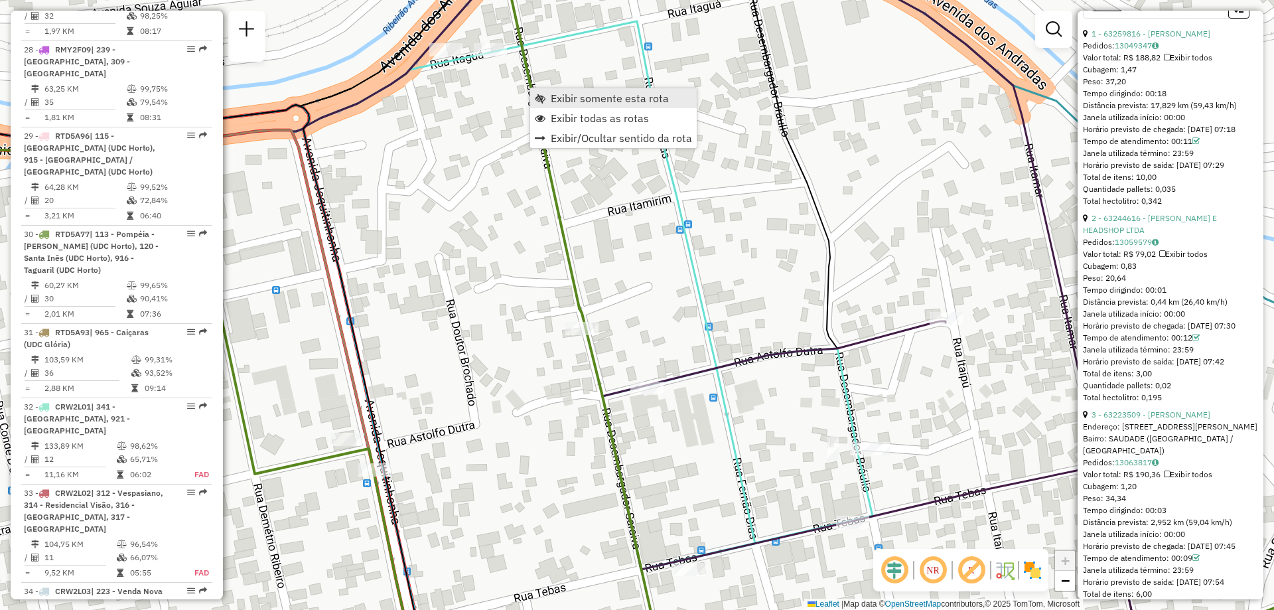
click at [561, 98] on span "Exibir somente esta rota" at bounding box center [610, 98] width 118 height 11
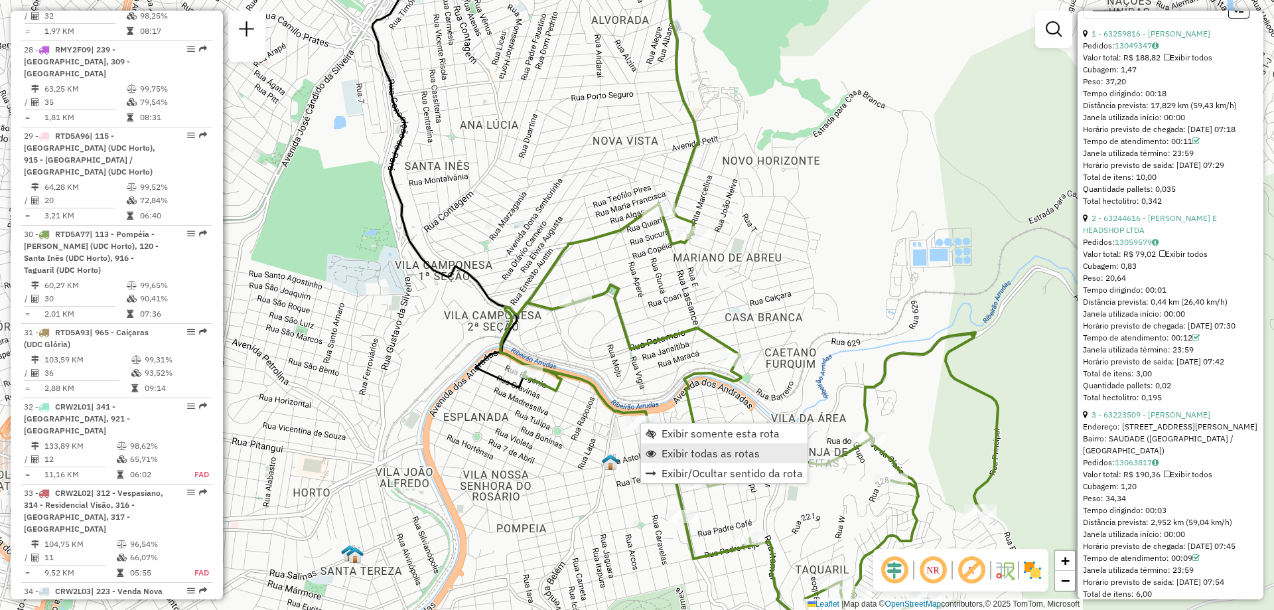
click at [732, 449] on span "Exibir todas as rotas" at bounding box center [710, 453] width 98 height 11
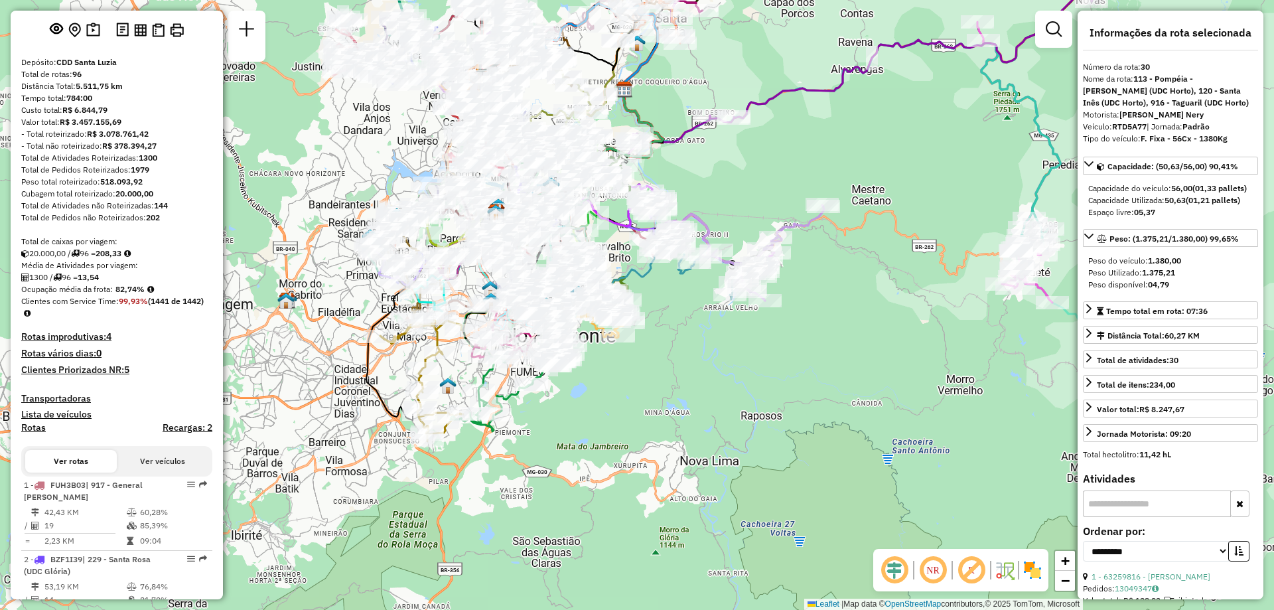
scroll to position [0, 0]
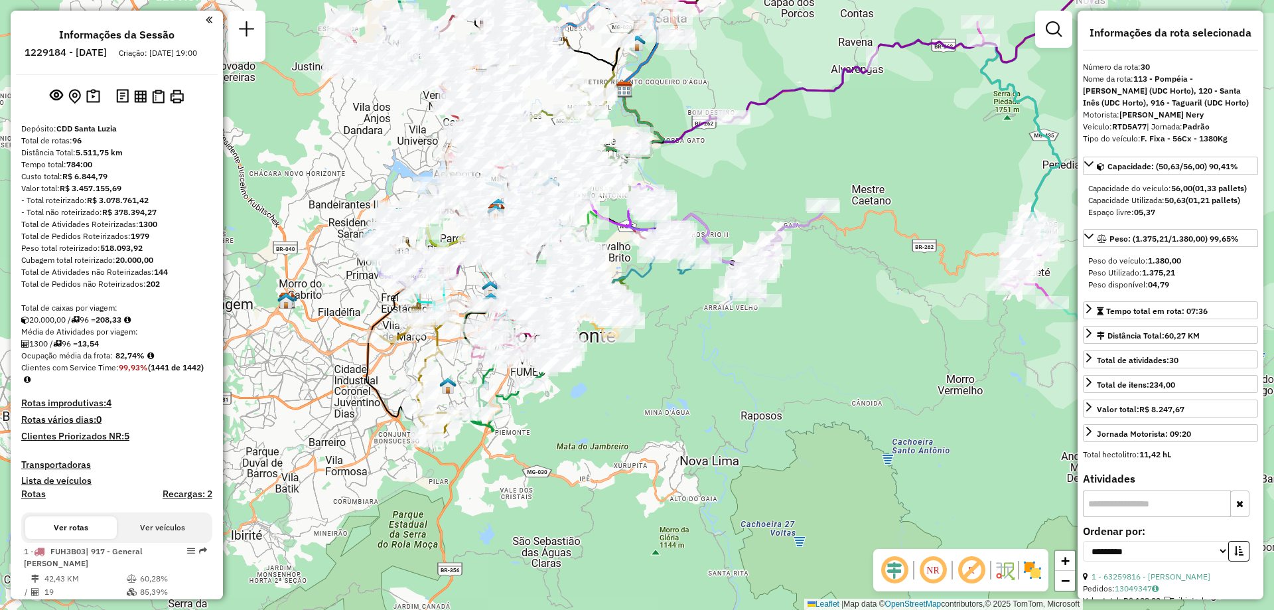
click at [78, 50] on h6 "1229184 - [DATE]" at bounding box center [66, 52] width 82 height 12
copy h6 "1229184"
click at [1059, 26] on em at bounding box center [1054, 29] width 16 height 16
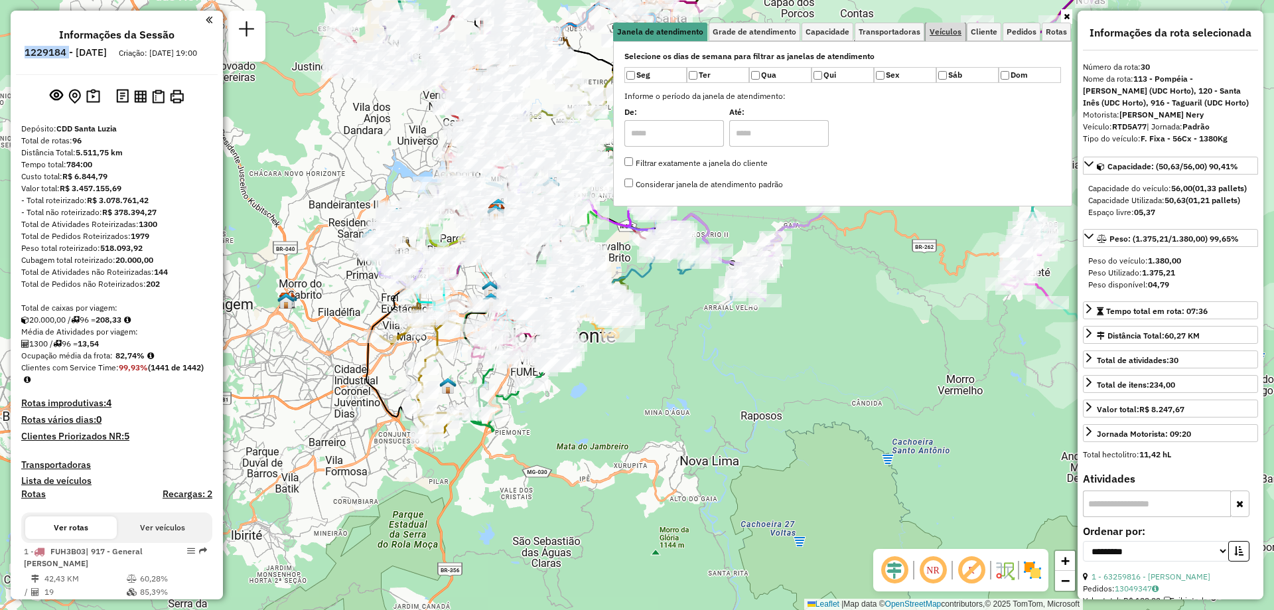
click at [958, 36] on span "Veículos" at bounding box center [945, 32] width 32 height 8
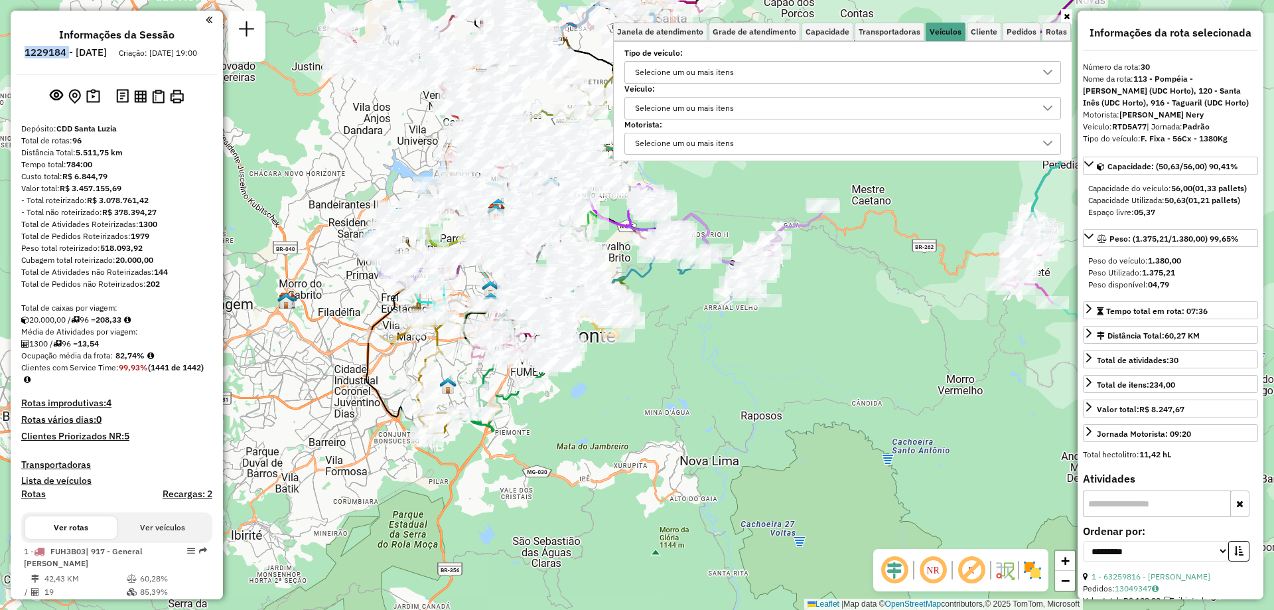
click at [728, 106] on div "Selecione um ou mais itens" at bounding box center [684, 108] width 108 height 21
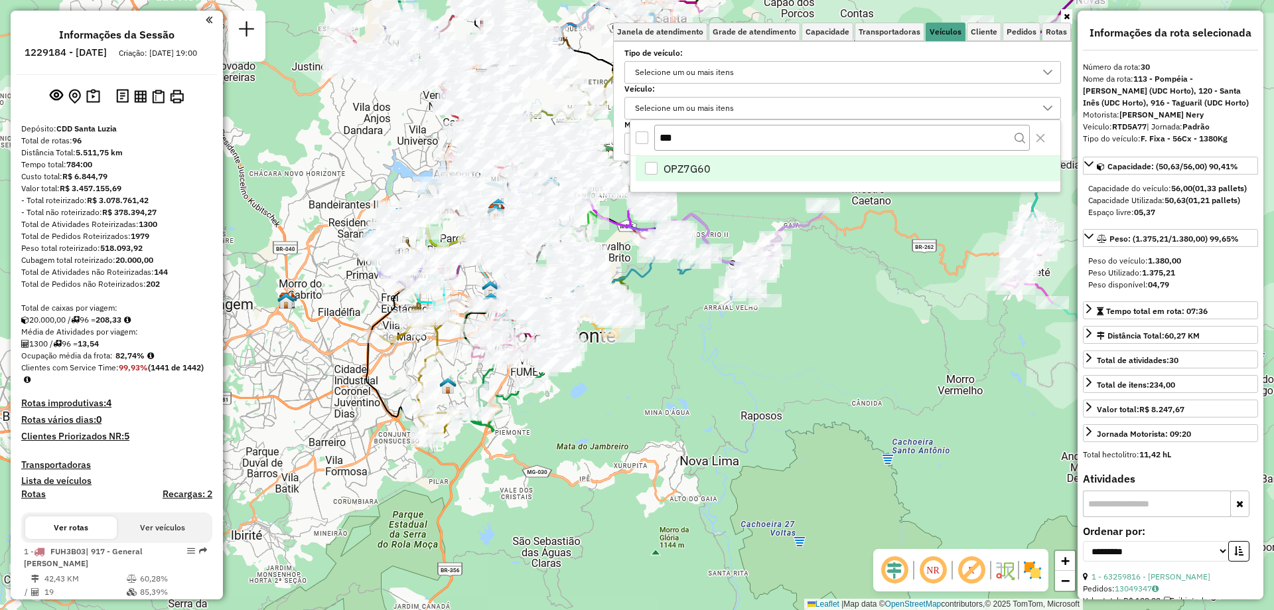
type input "***"
click at [688, 165] on span "OPZ7G60" at bounding box center [686, 169] width 47 height 16
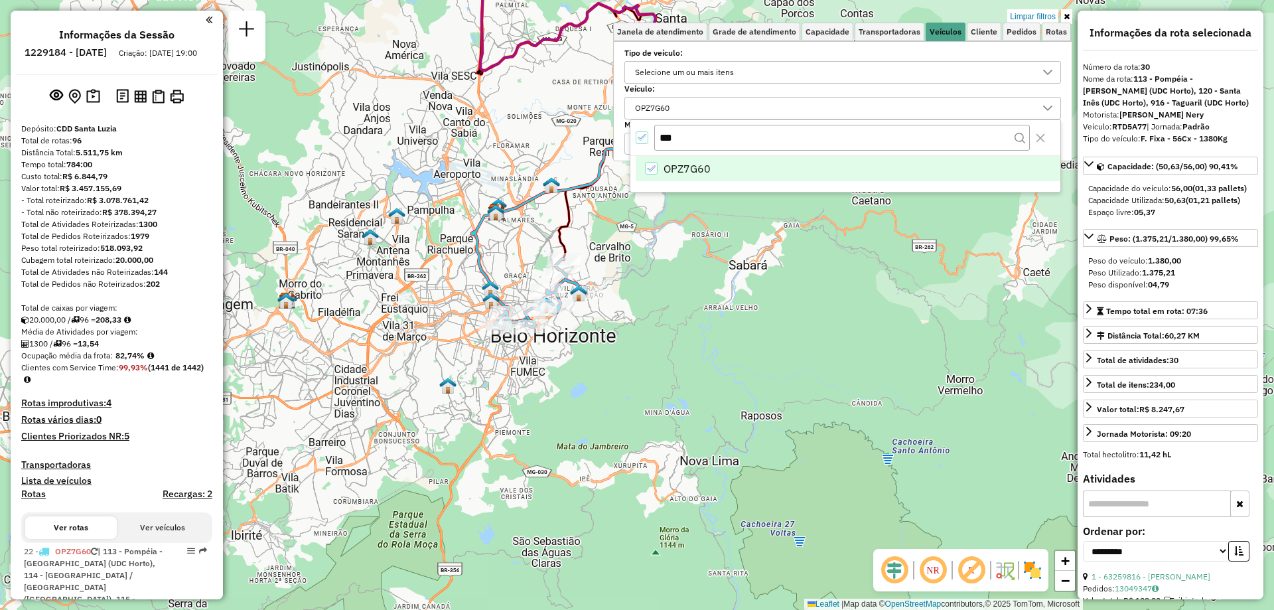
drag, startPoint x: 702, startPoint y: 308, endPoint x: 665, endPoint y: 362, distance: 65.9
click at [665, 362] on div "Limpar filtros Janela de atendimento Grade de atendimento Capacidade Transporta…" at bounding box center [637, 305] width 1274 height 610
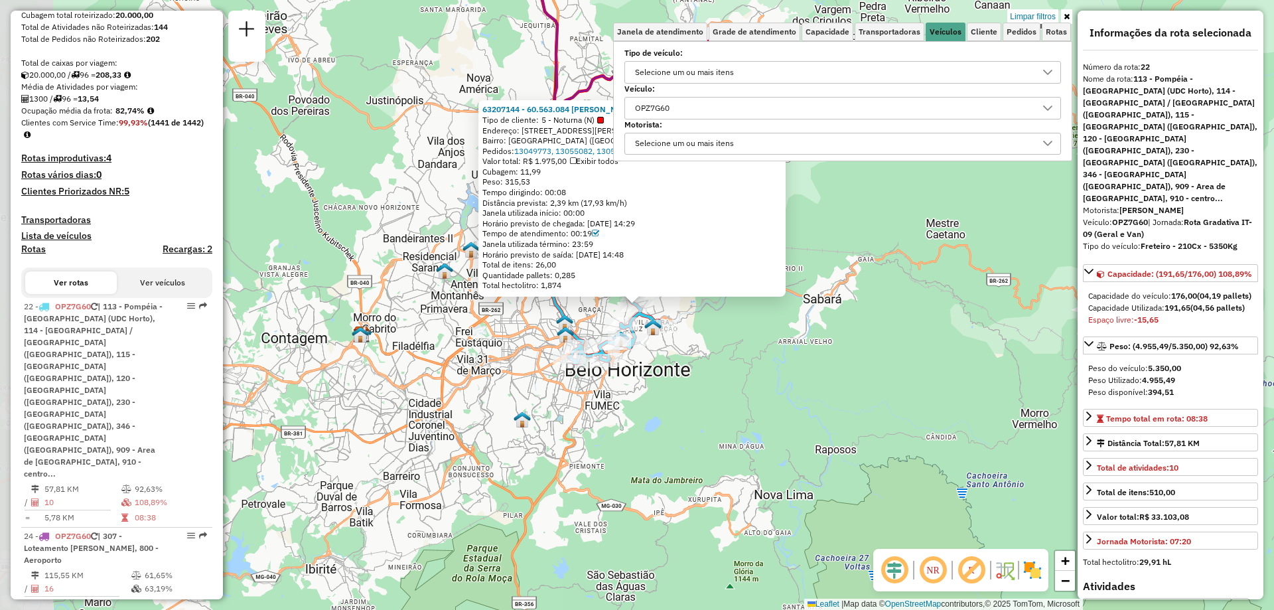
scroll to position [431, 0]
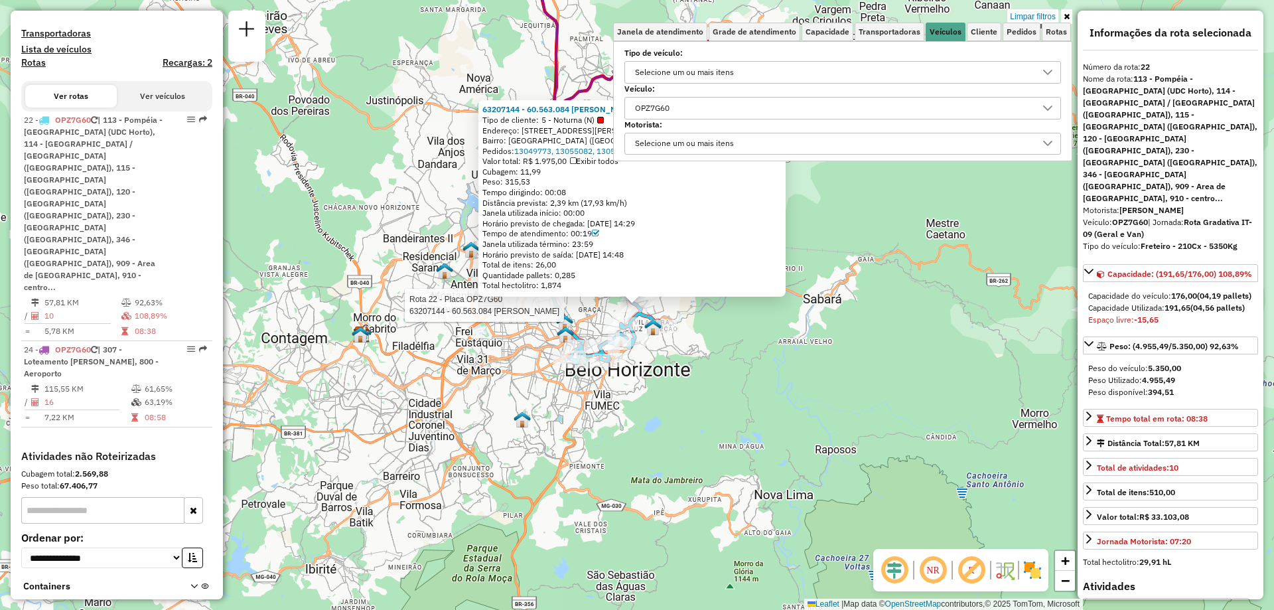
click at [851, 262] on div "Rota 22 - Placa OPZ7G60 63207144 - 60.563.084 [PERSON_NAME] 63207144 - 60.563.0…" at bounding box center [637, 305] width 1274 height 610
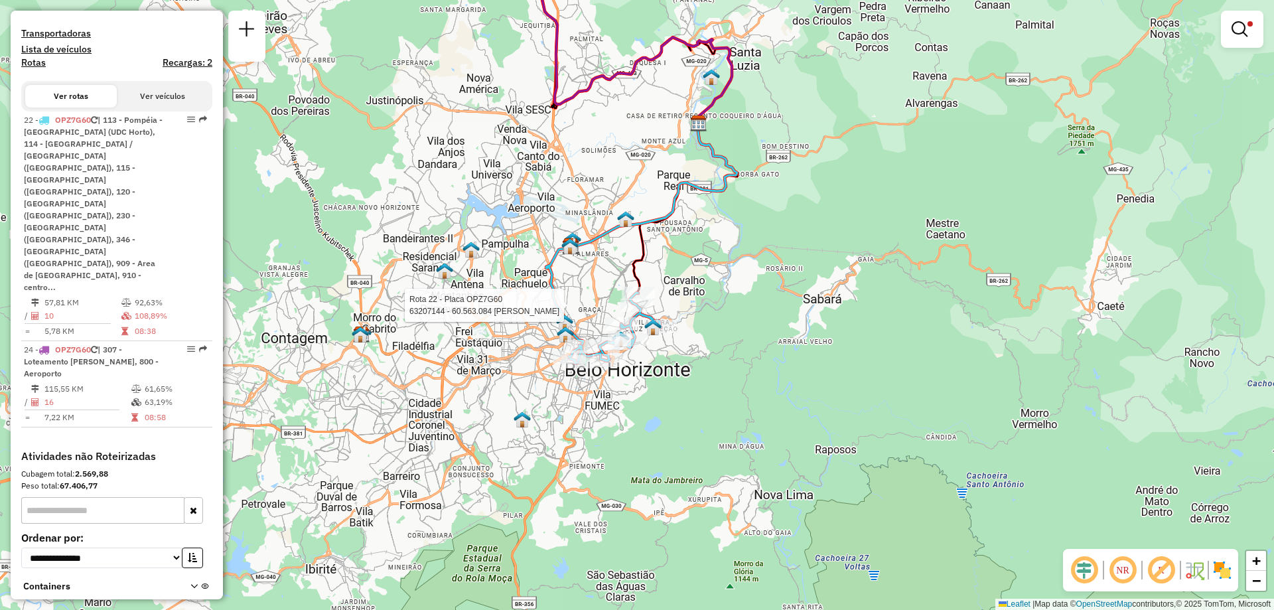
select select "**********"
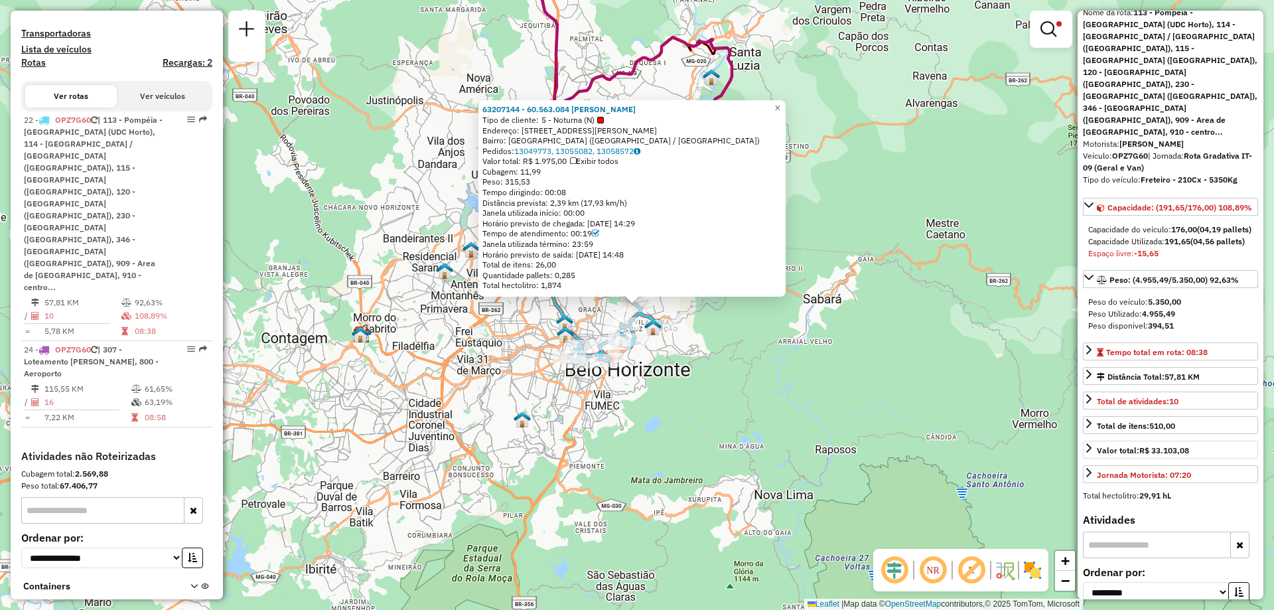
scroll to position [0, 0]
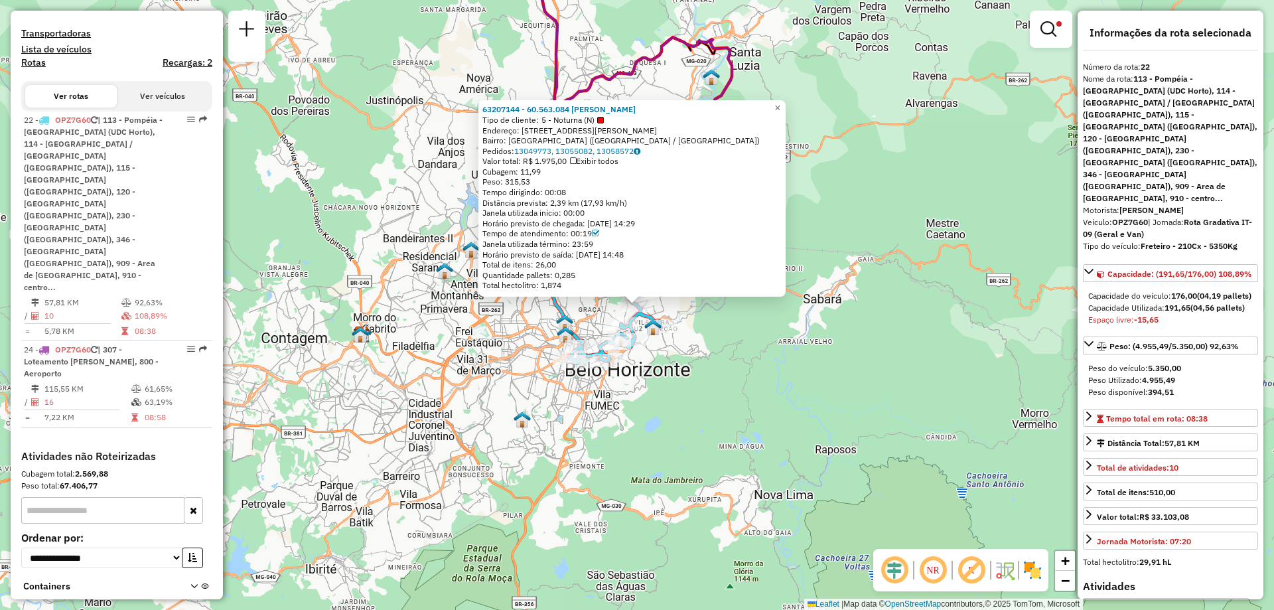
click at [1136, 217] on strong "OPZ7G60" at bounding box center [1130, 222] width 36 height 10
copy div "OPZ7G60"
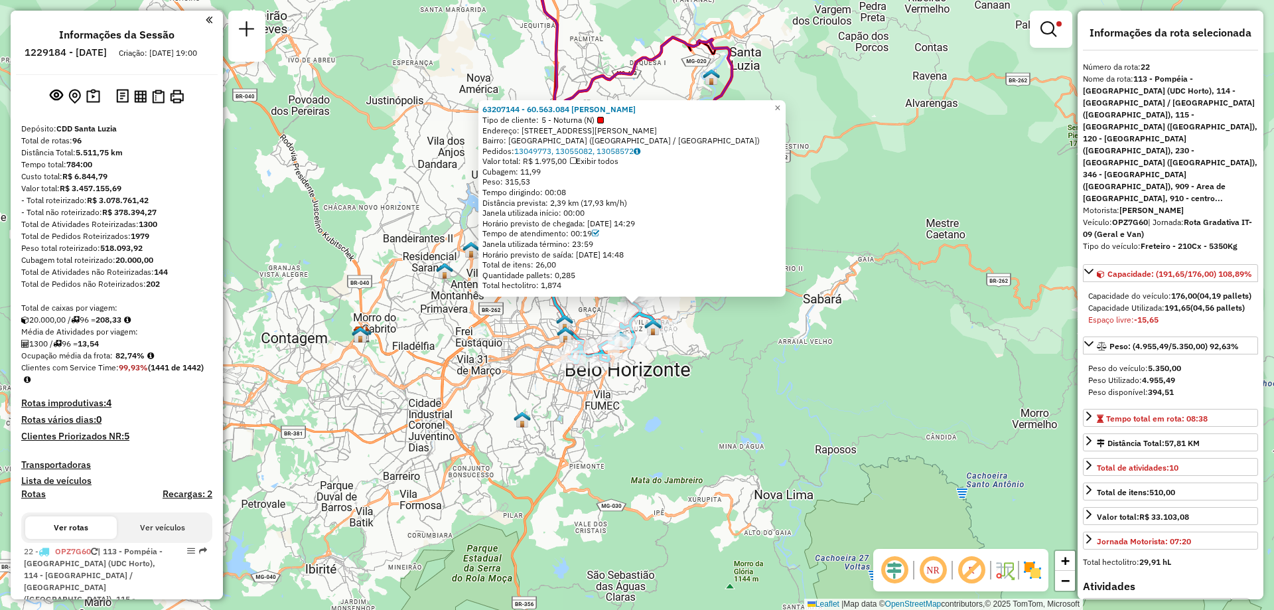
click at [72, 50] on h6 "1229184 - [DATE]" at bounding box center [66, 52] width 82 height 12
copy h6 "1229184"
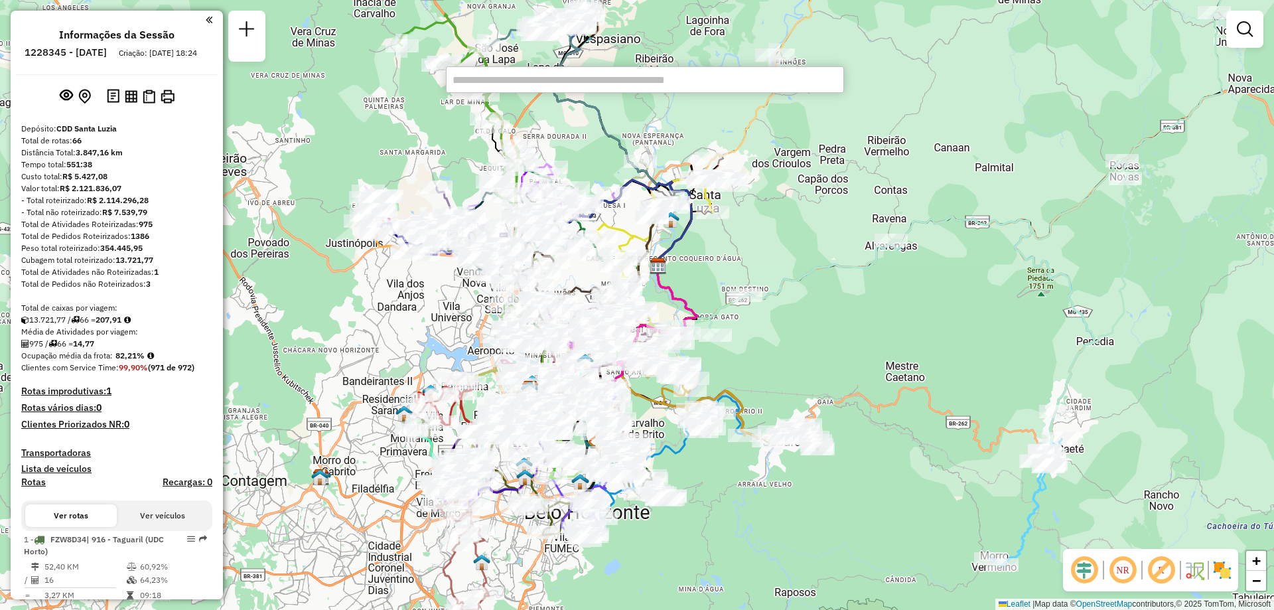
paste input "*****"
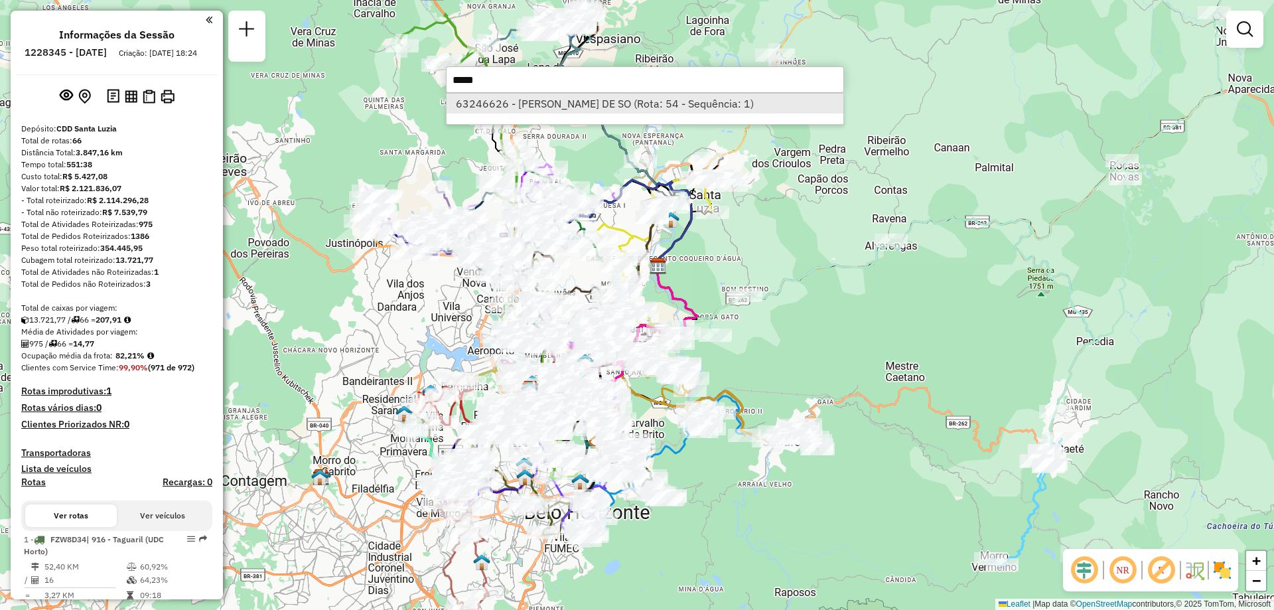
type input "*****"
click at [503, 102] on li "63246626 - SERGIO BATISTA DE SO (Rota: 54 - Sequência: 1)" at bounding box center [644, 104] width 397 height 20
select select "**********"
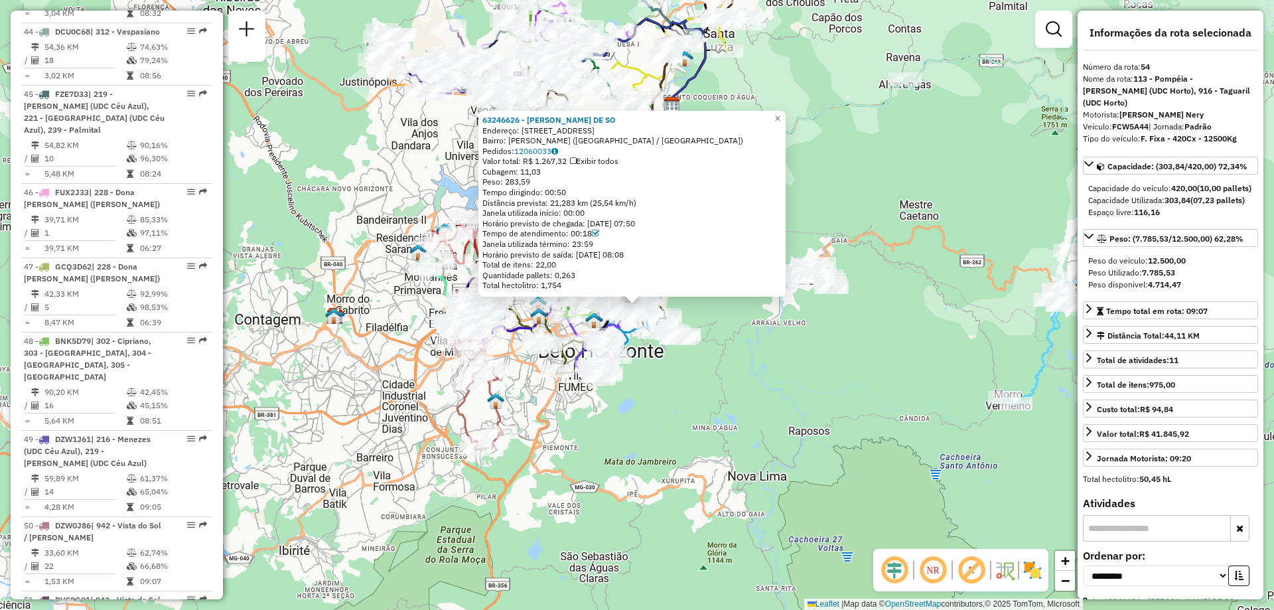
scroll to position [5043, 0]
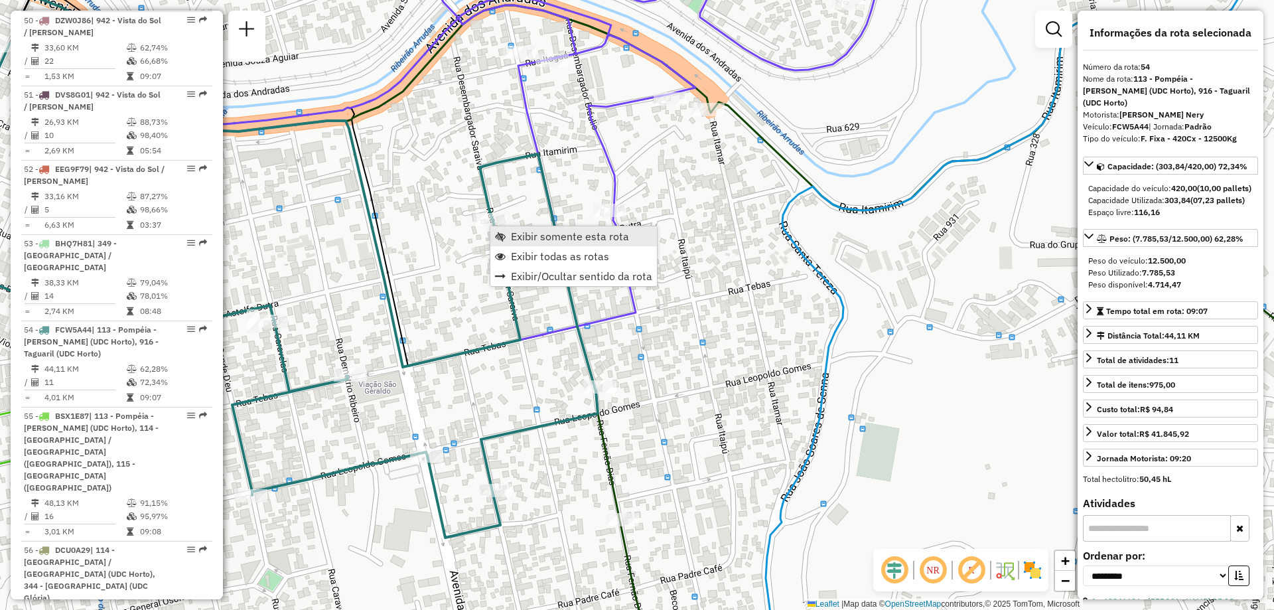
click at [529, 233] on span "Exibir somente esta rota" at bounding box center [570, 236] width 118 height 11
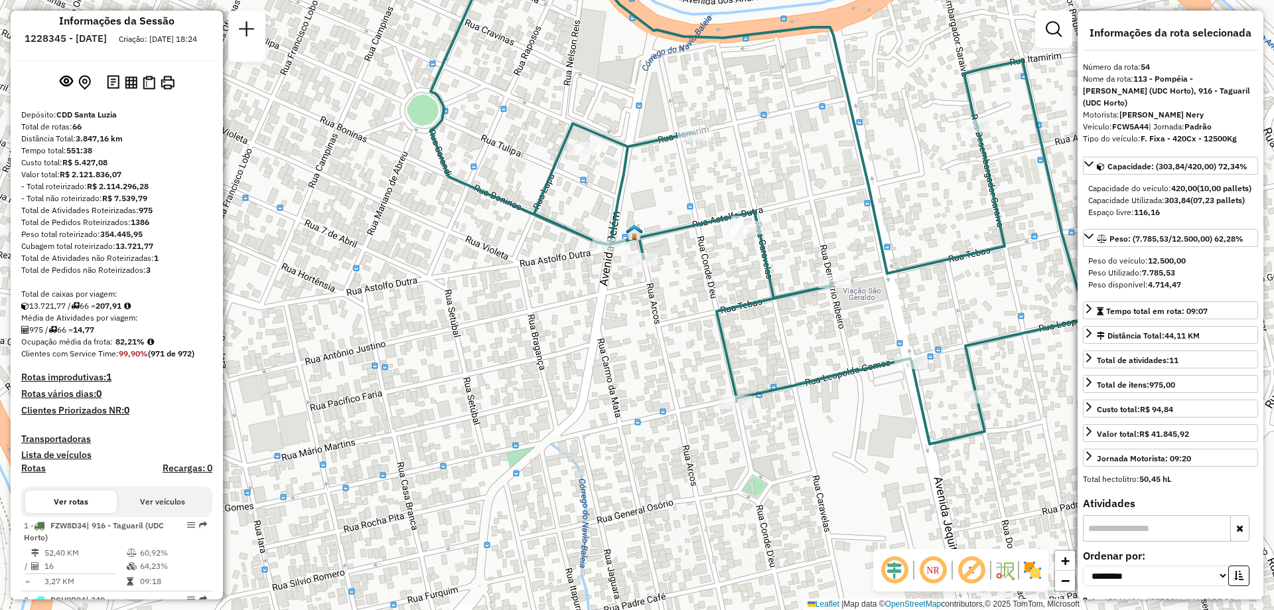
scroll to position [0, 0]
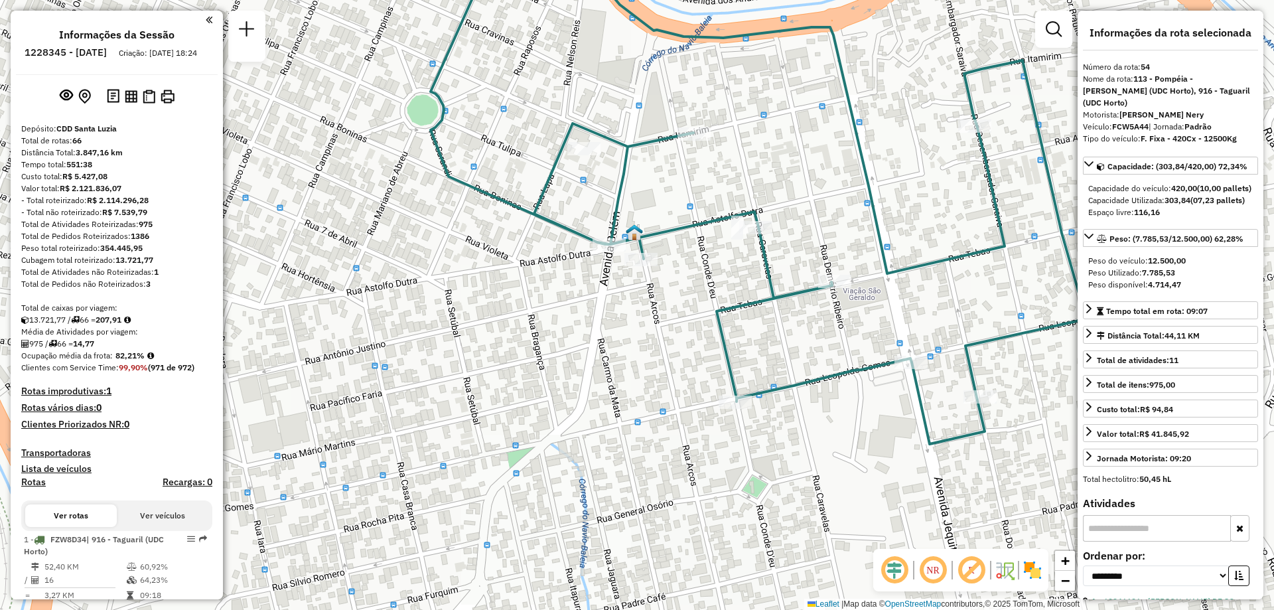
click at [80, 49] on h6 "1228345 - 12/08/2025" at bounding box center [66, 52] width 82 height 12
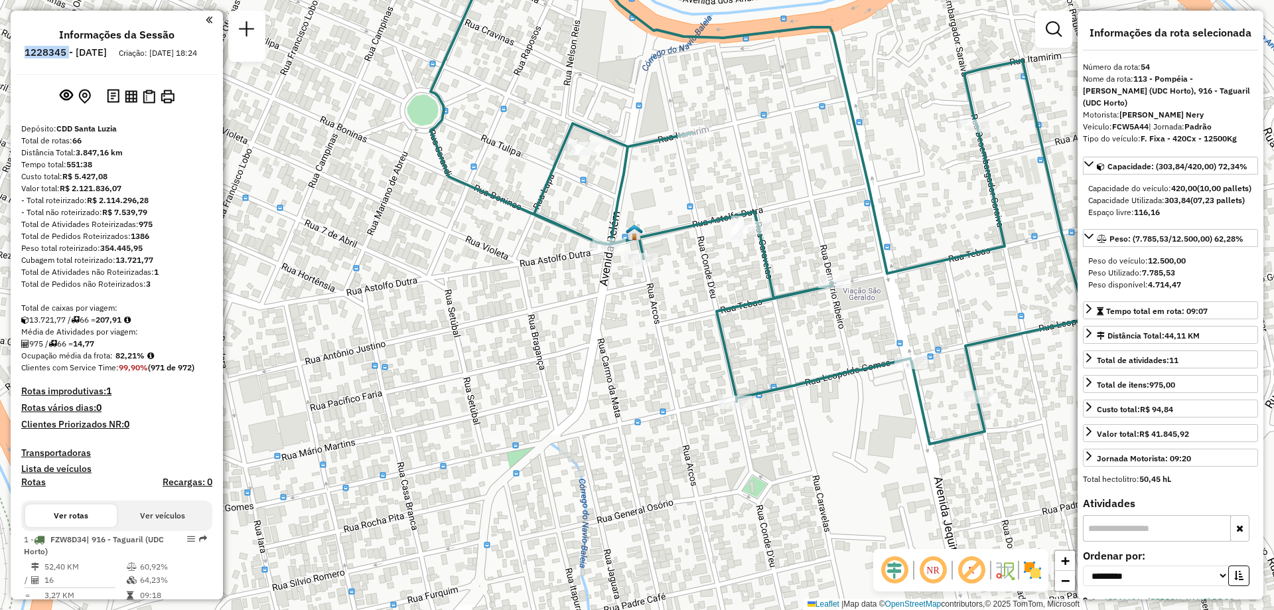
copy h6 "1228345"
click at [1130, 121] on strong "FCW5A44" at bounding box center [1130, 126] width 36 height 10
copy div "FCW5A44"
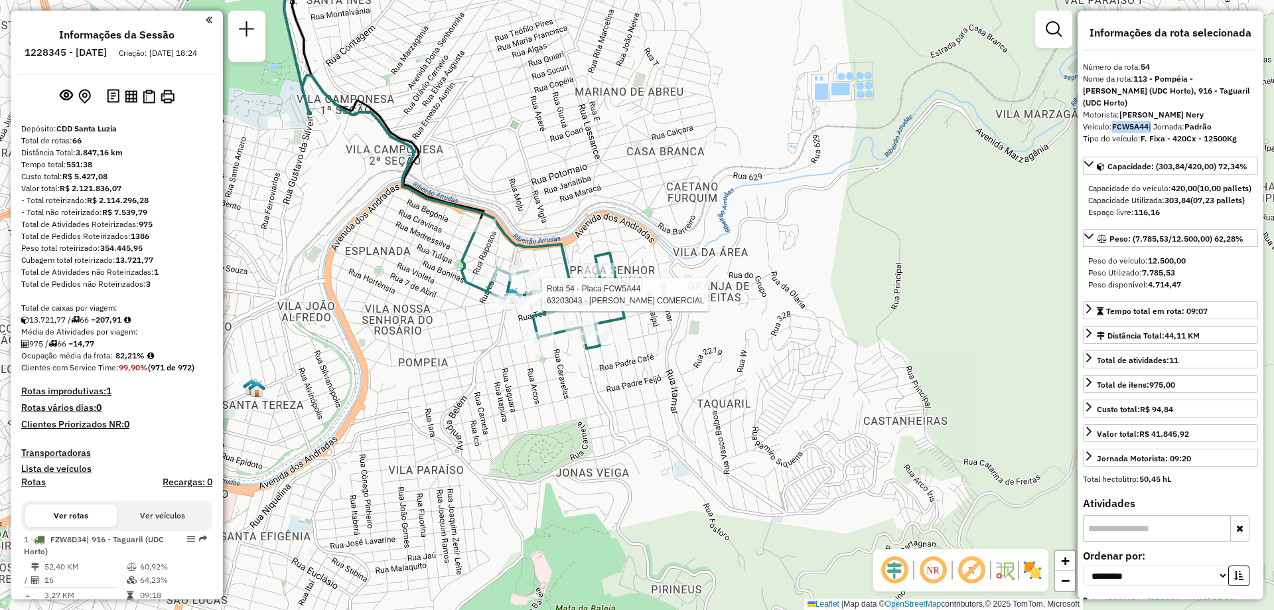
scroll to position [5043, 0]
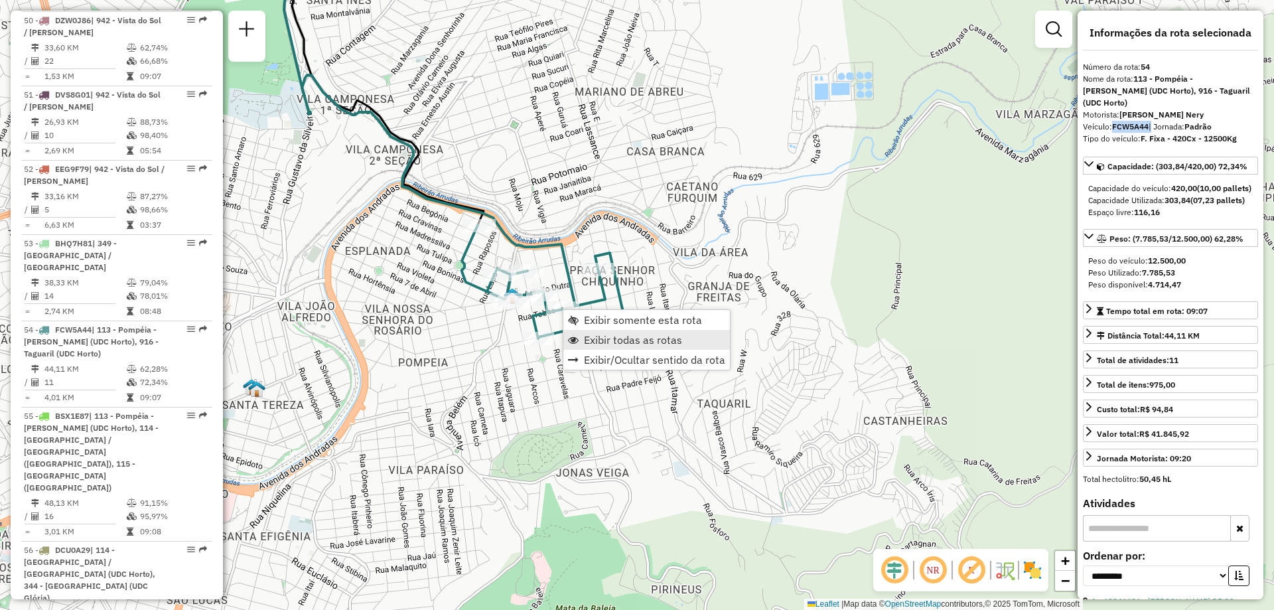
click at [624, 336] on span "Exibir todas as rotas" at bounding box center [633, 339] width 98 height 11
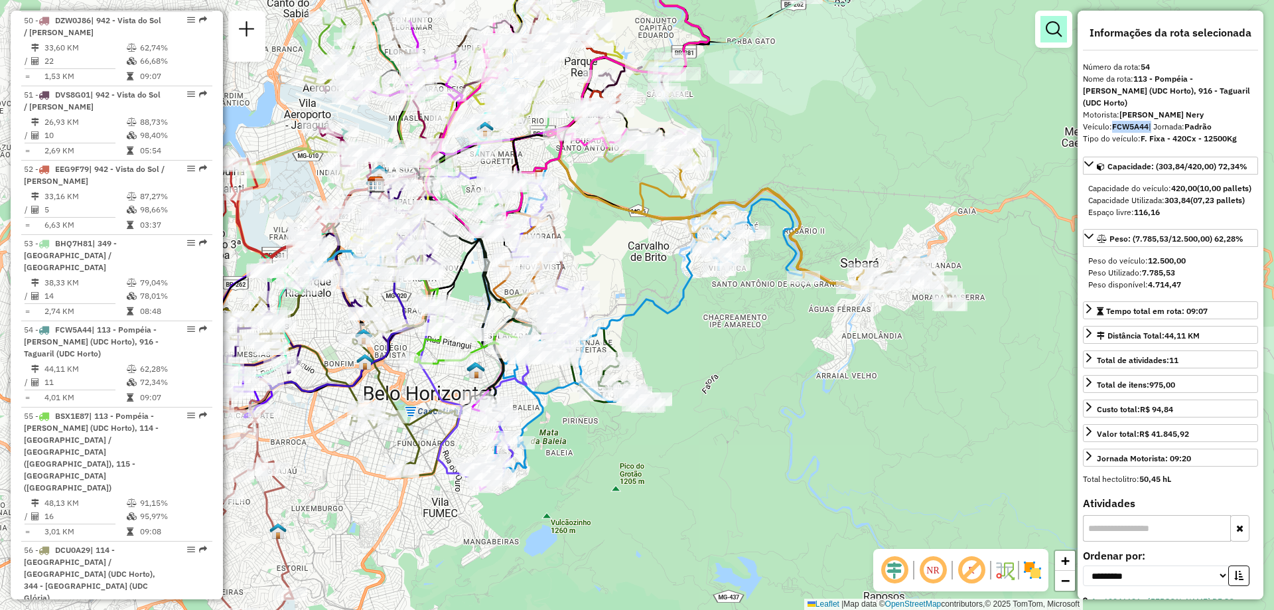
click at [1050, 28] on em at bounding box center [1054, 29] width 16 height 16
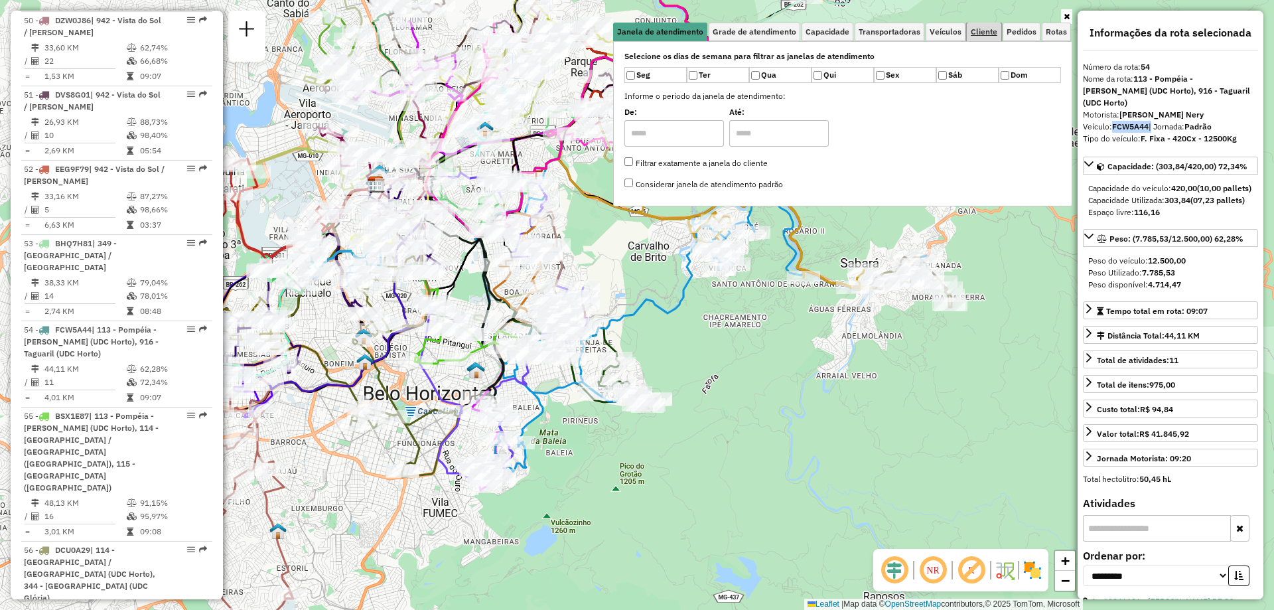
click at [979, 31] on span "Cliente" at bounding box center [984, 32] width 27 height 8
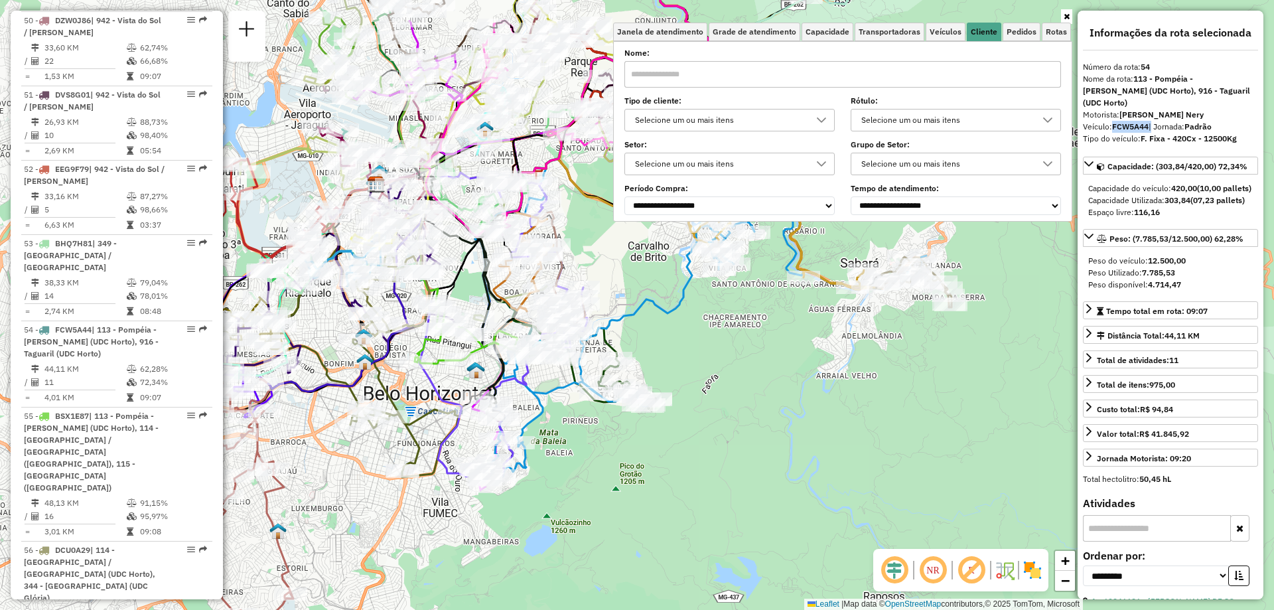
click at [669, 166] on div "Selecione um ou mais itens" at bounding box center [719, 163] width 178 height 21
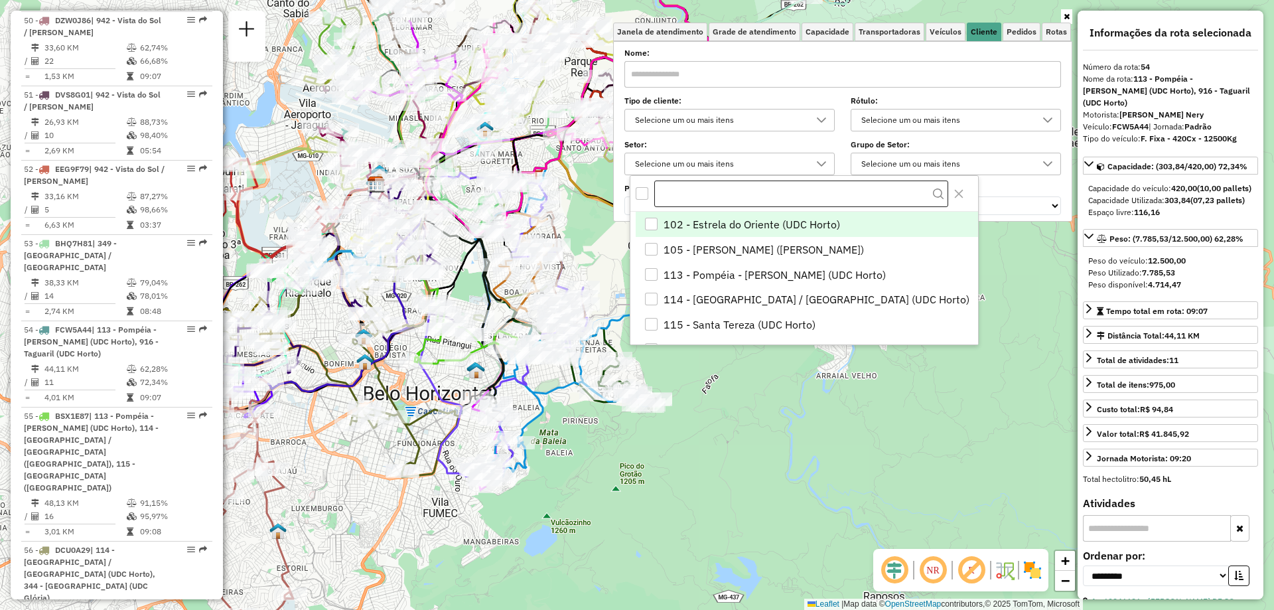
scroll to position [8, 46]
click at [683, 155] on div "Selecione um ou mais itens" at bounding box center [719, 163] width 178 height 21
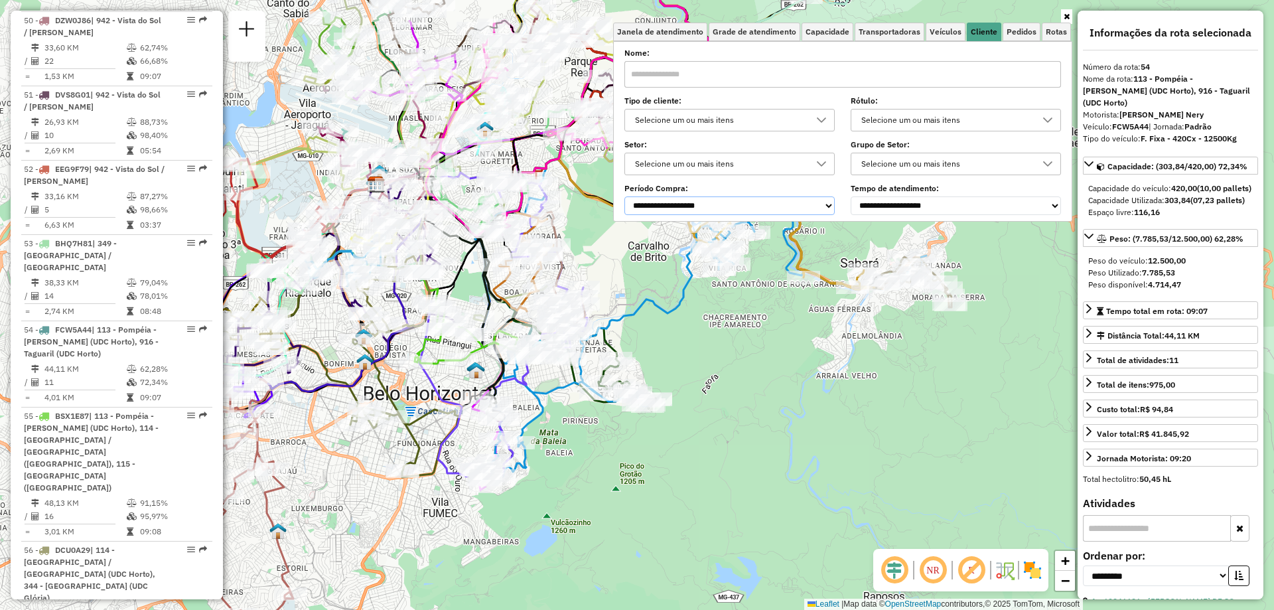
click at [669, 208] on select "**********" at bounding box center [729, 205] width 210 height 19
drag, startPoint x: 669, startPoint y: 208, endPoint x: 676, endPoint y: 177, distance: 31.4
click at [669, 208] on select "**********" at bounding box center [729, 205] width 210 height 19
click at [687, 123] on div "Selecione um ou mais itens" at bounding box center [719, 119] width 178 height 21
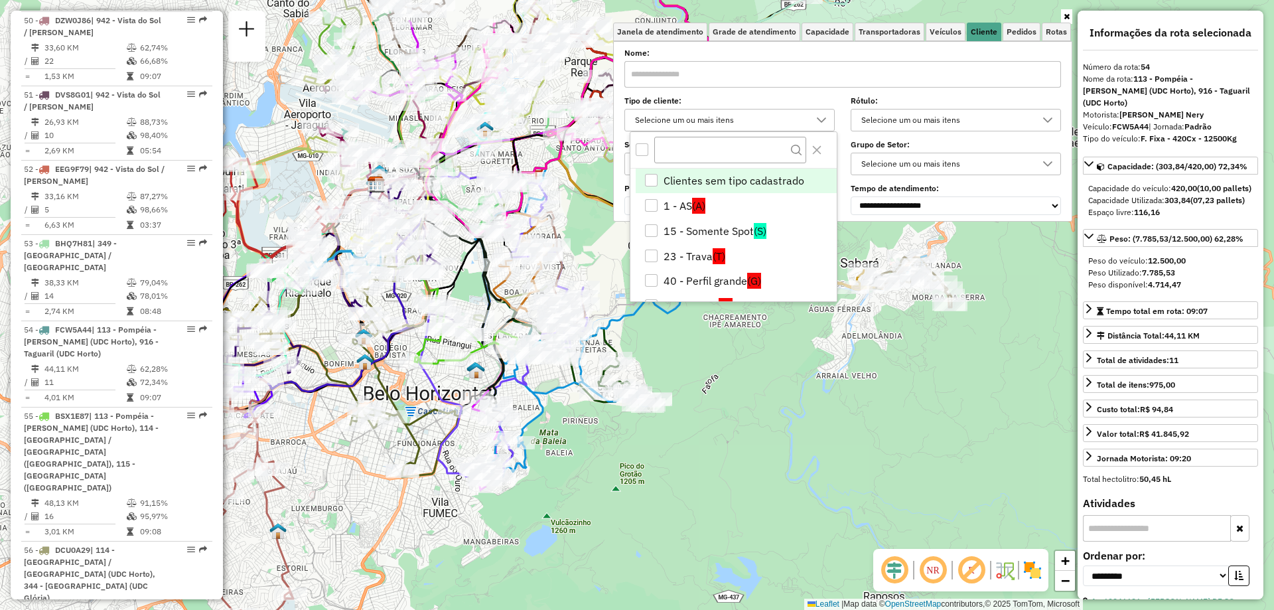
scroll to position [133, 0]
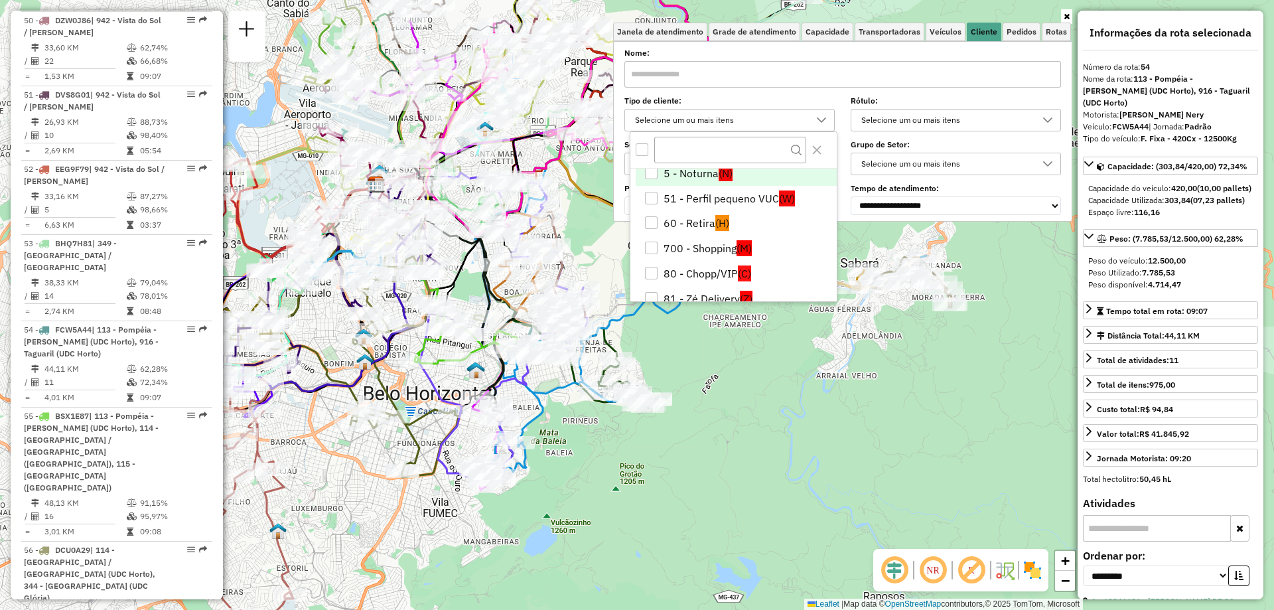
click at [701, 171] on li "5 - Noturna (N)" at bounding box center [736, 173] width 201 height 25
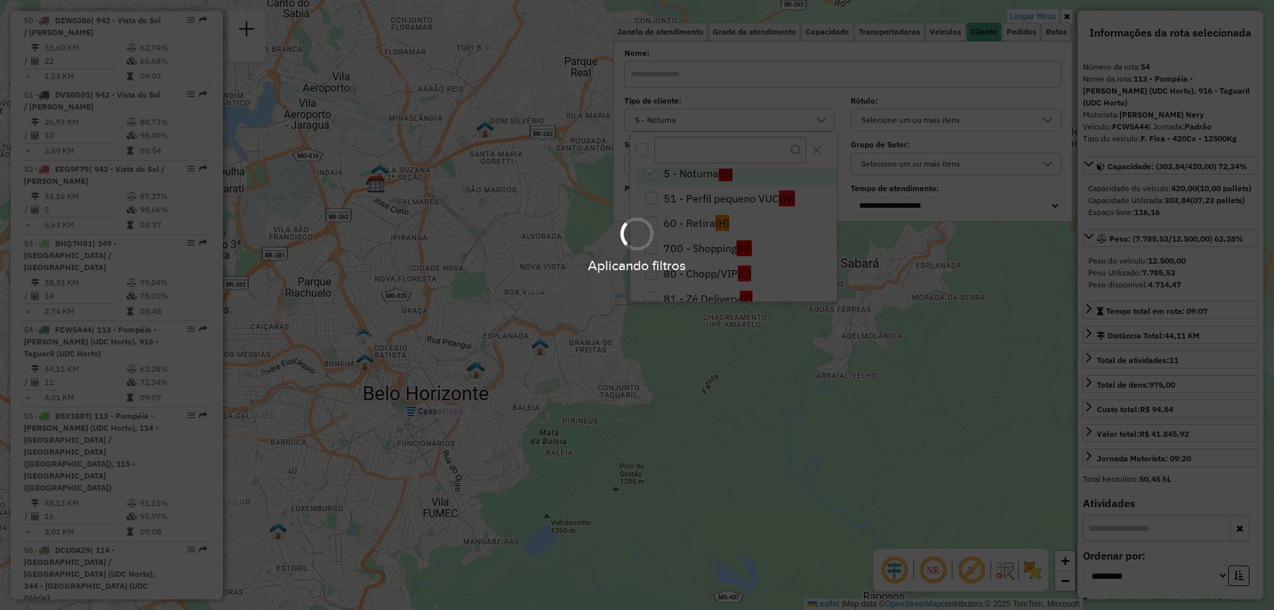
click at [772, 393] on div "Limpar filtros Janela de atendimento Grade de atendimento Capacidade Transporta…" at bounding box center [637, 305] width 1274 height 610
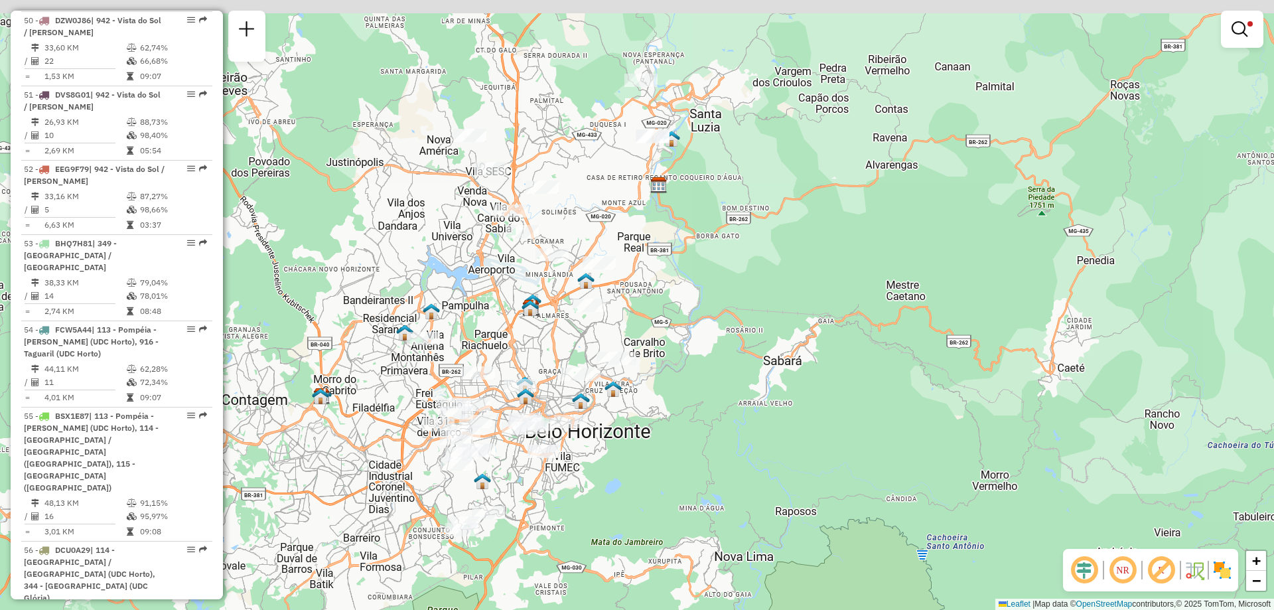
drag, startPoint x: 709, startPoint y: 232, endPoint x: 686, endPoint y: 316, distance: 87.2
click at [686, 315] on div "Limpar filtros Janela de atendimento Grade de atendimento Capacidade Transporta…" at bounding box center [637, 305] width 1274 height 610
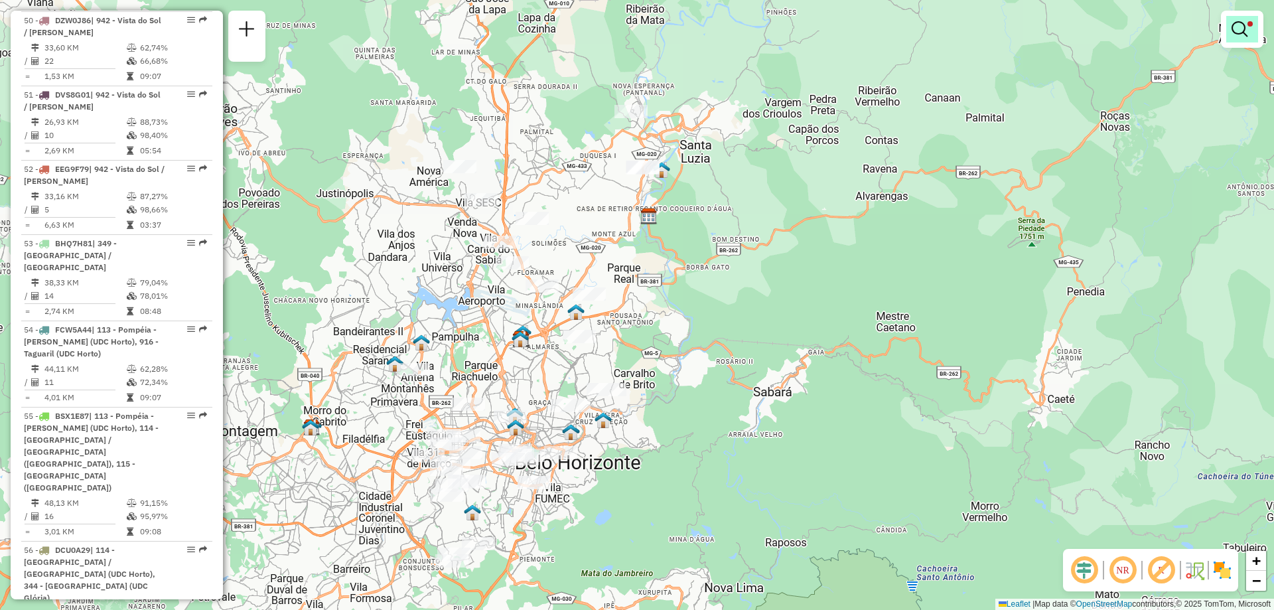
click at [1239, 25] on em at bounding box center [1239, 29] width 16 height 16
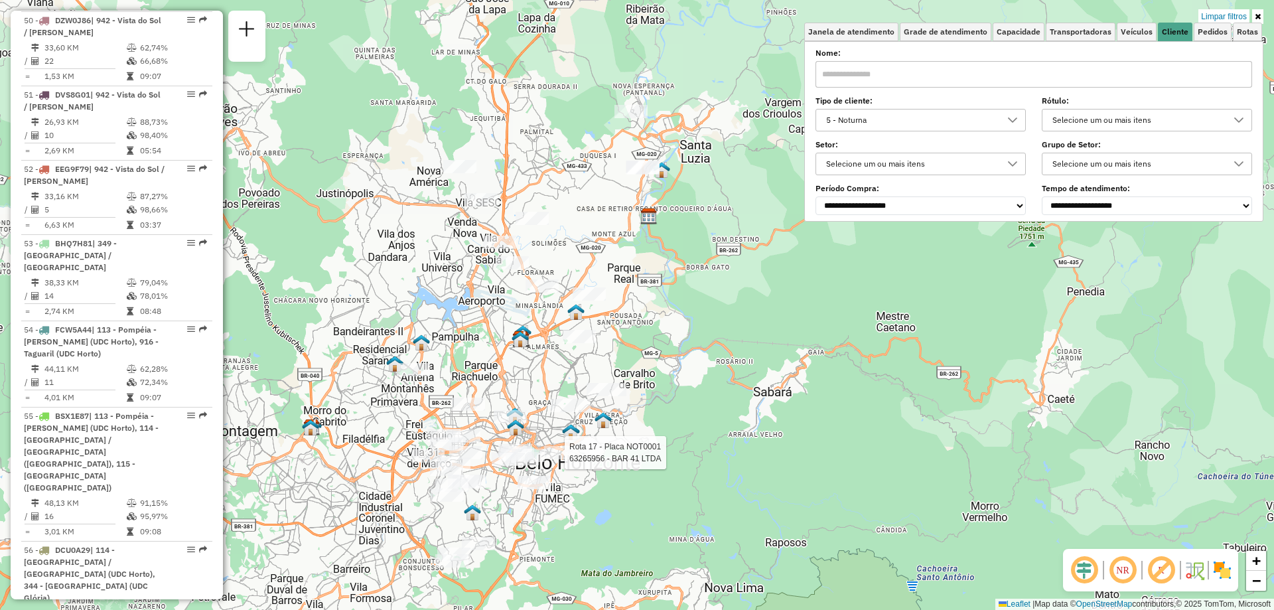
select select "**********"
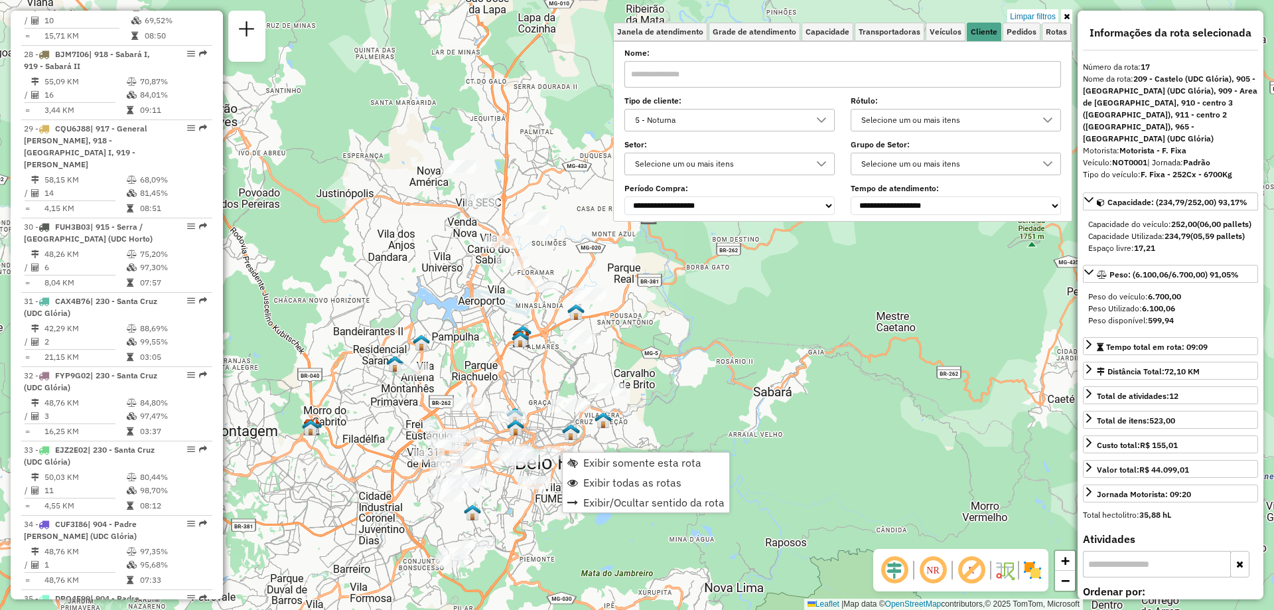
scroll to position [1793, 0]
